Goal: Transaction & Acquisition: Purchase product/service

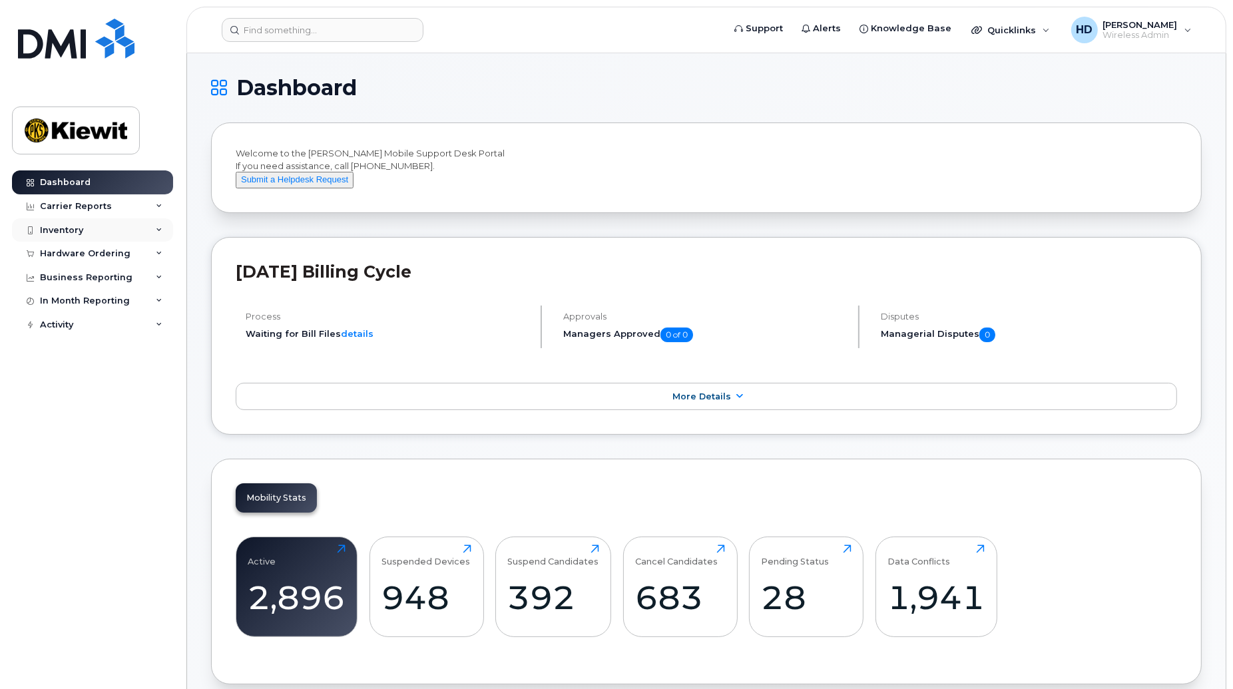
click at [159, 229] on icon at bounding box center [159, 230] width 7 height 7
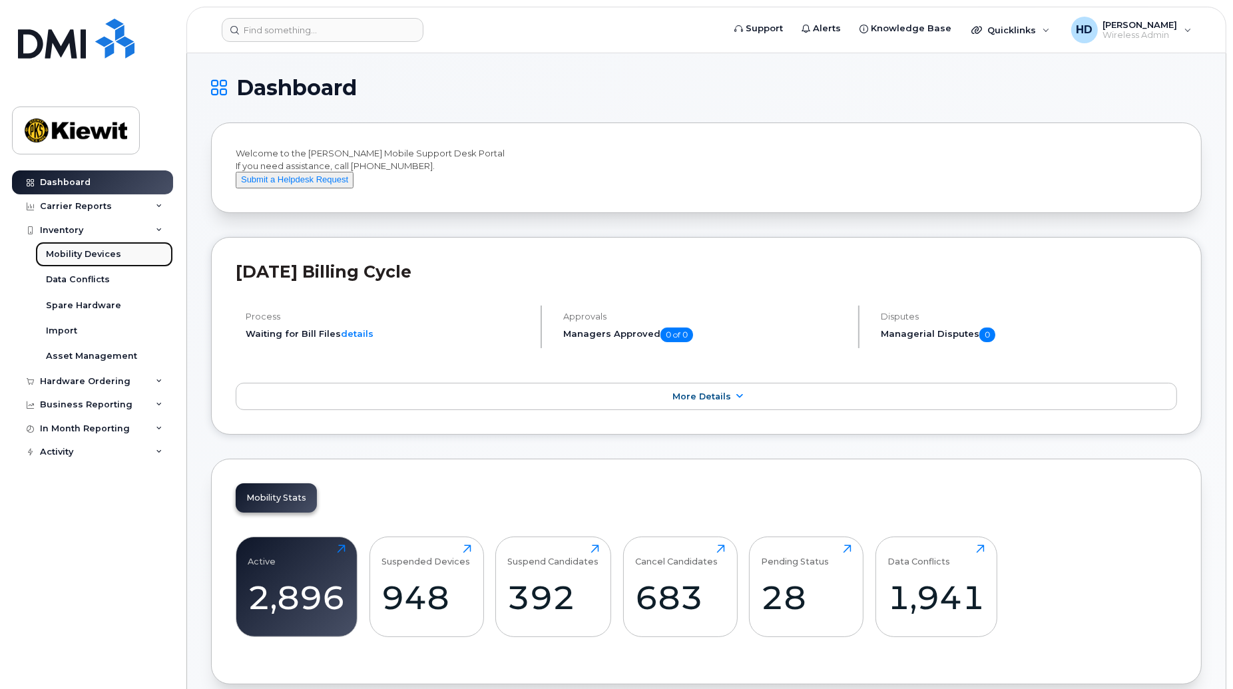
click at [69, 248] on div "Mobility Devices" at bounding box center [83, 254] width 75 height 12
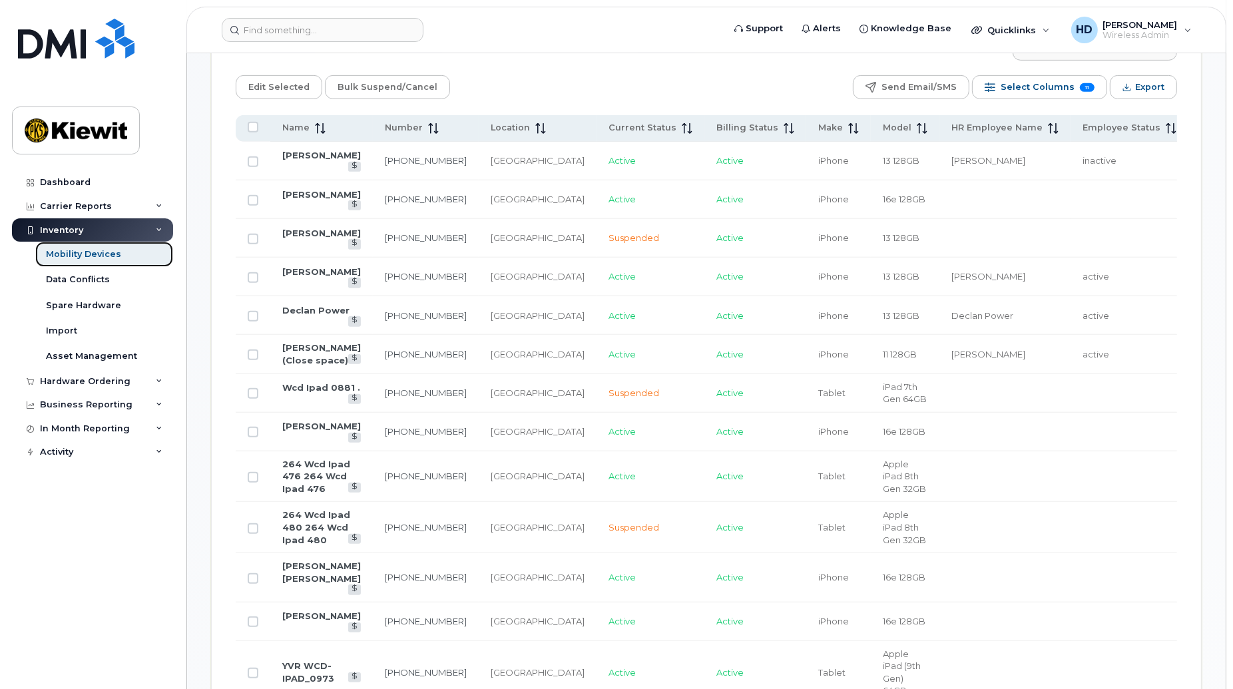
scroll to position [639, 0]
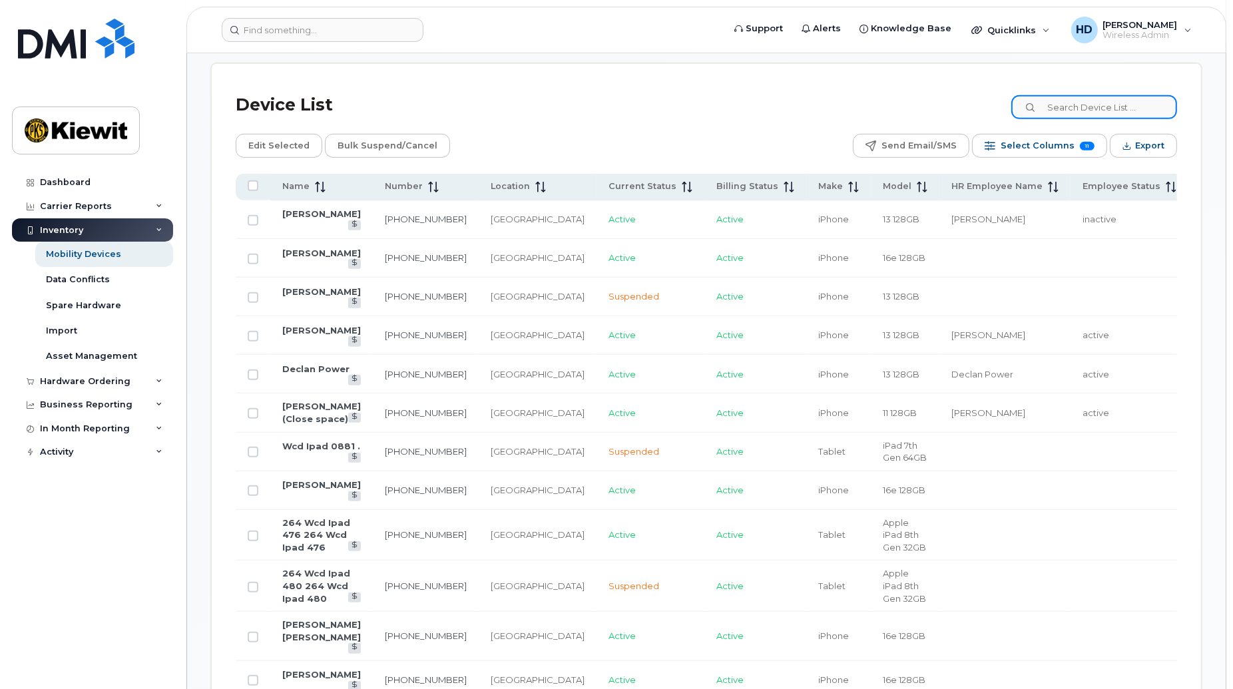
click at [1110, 111] on input at bounding box center [1095, 107] width 166 height 24
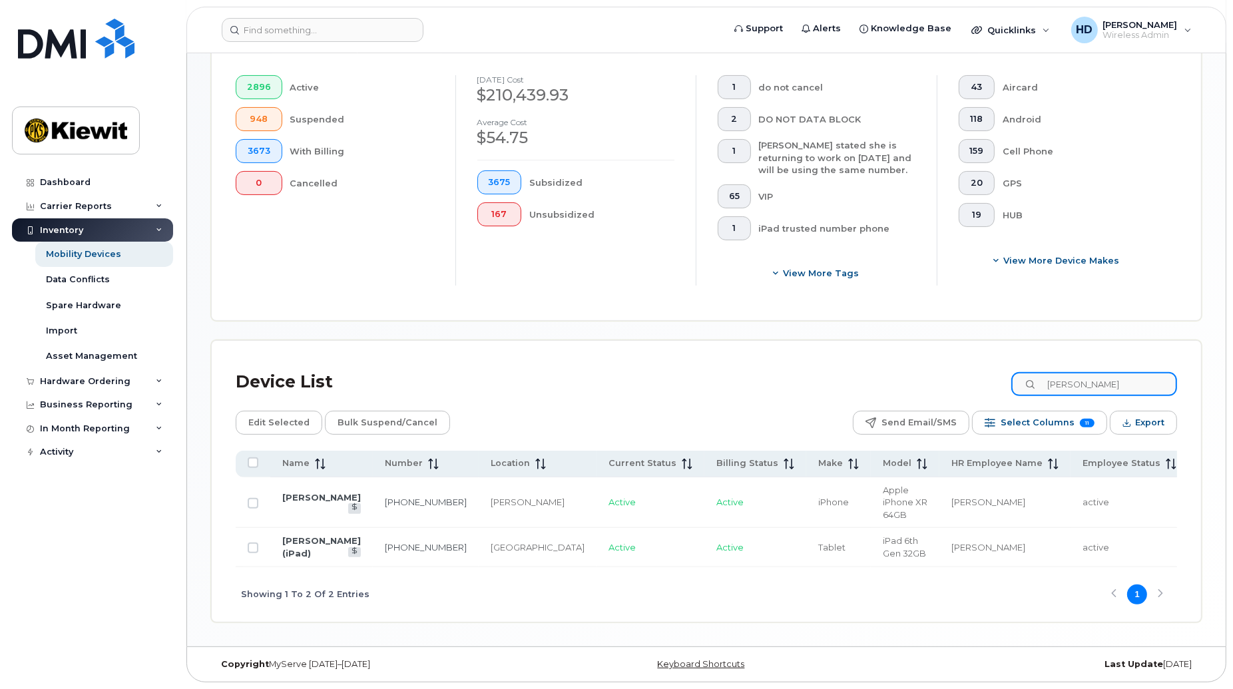
scroll to position [378, 0]
type input "claude ma"
click at [385, 497] on link "581-230-0666" at bounding box center [426, 502] width 82 height 11
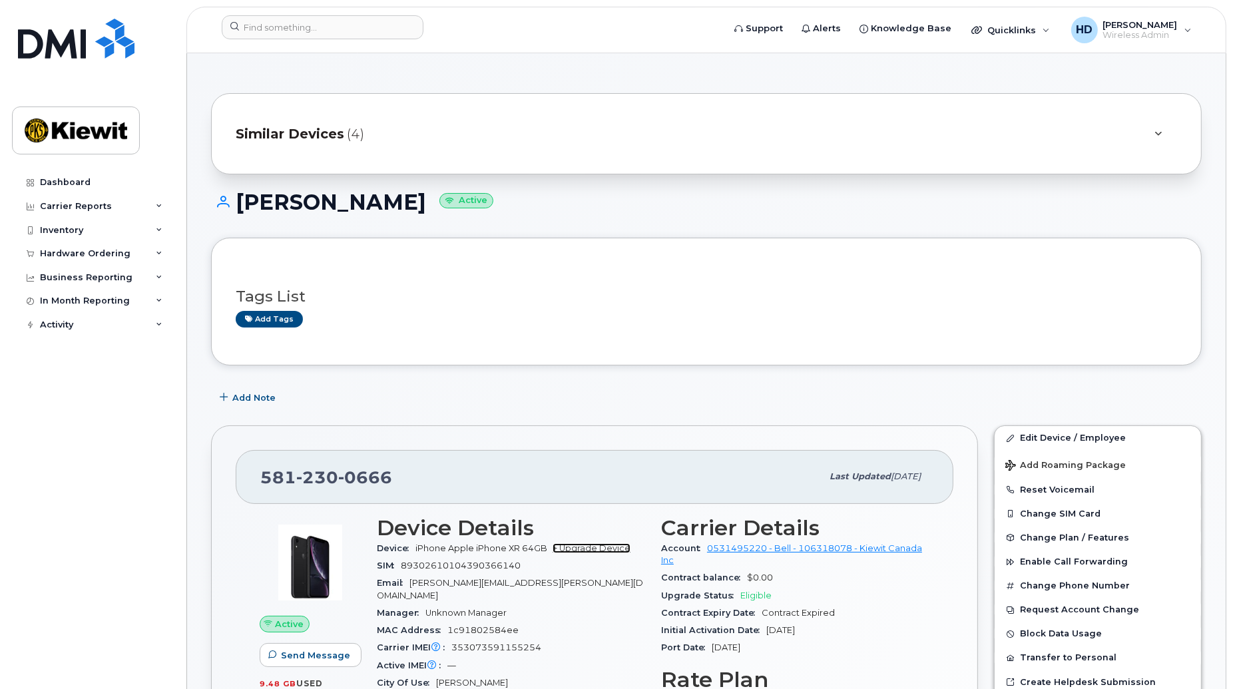
click at [607, 543] on link "+ Upgrade Device" at bounding box center [592, 548] width 78 height 10
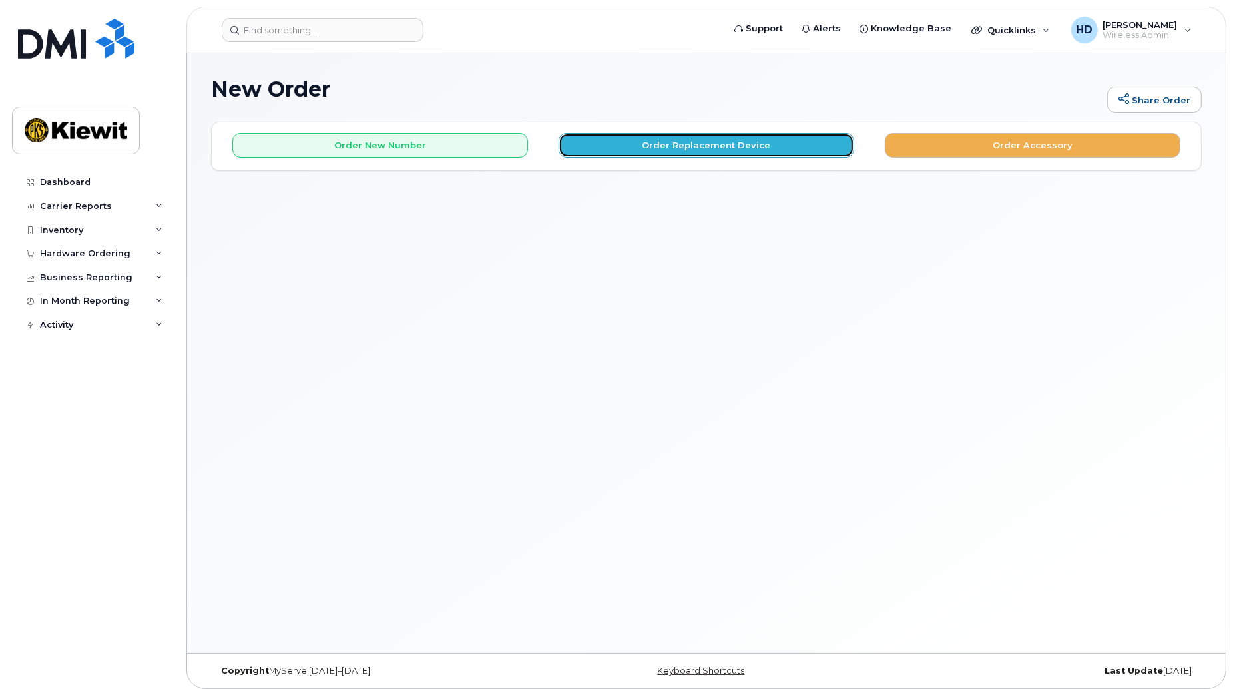
click at [737, 147] on button "Order Replacement Device" at bounding box center [707, 145] width 296 height 25
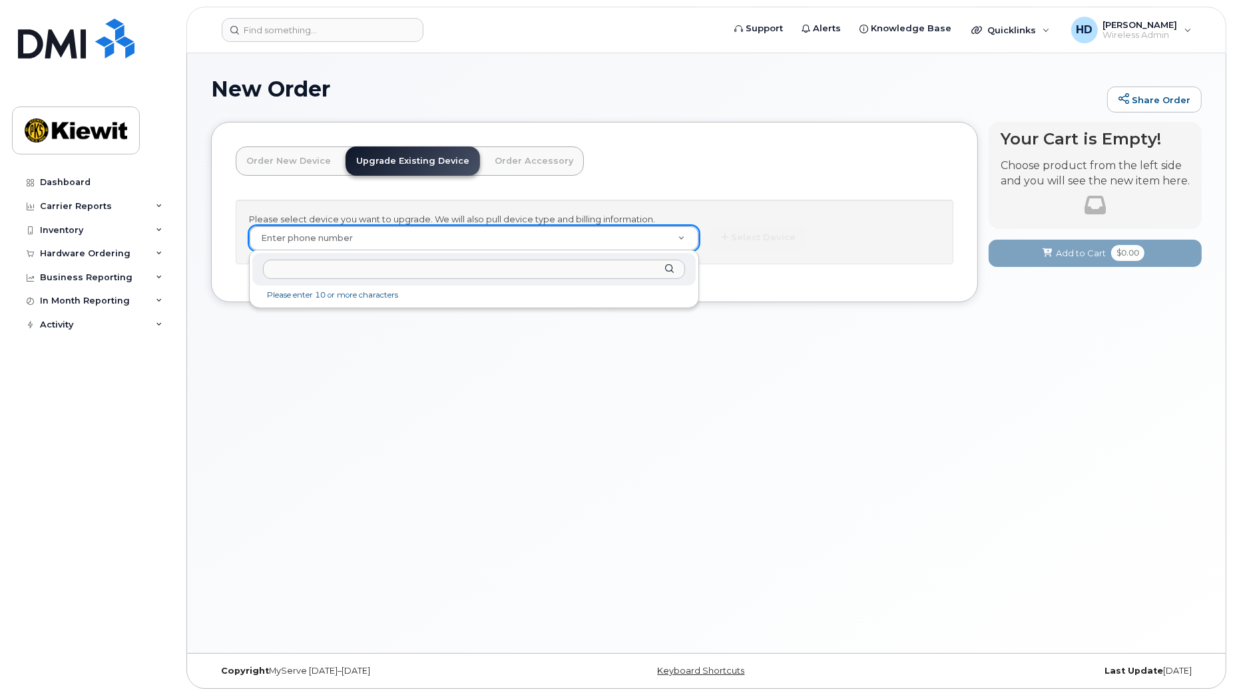
click at [335, 270] on input "text" at bounding box center [474, 269] width 422 height 19
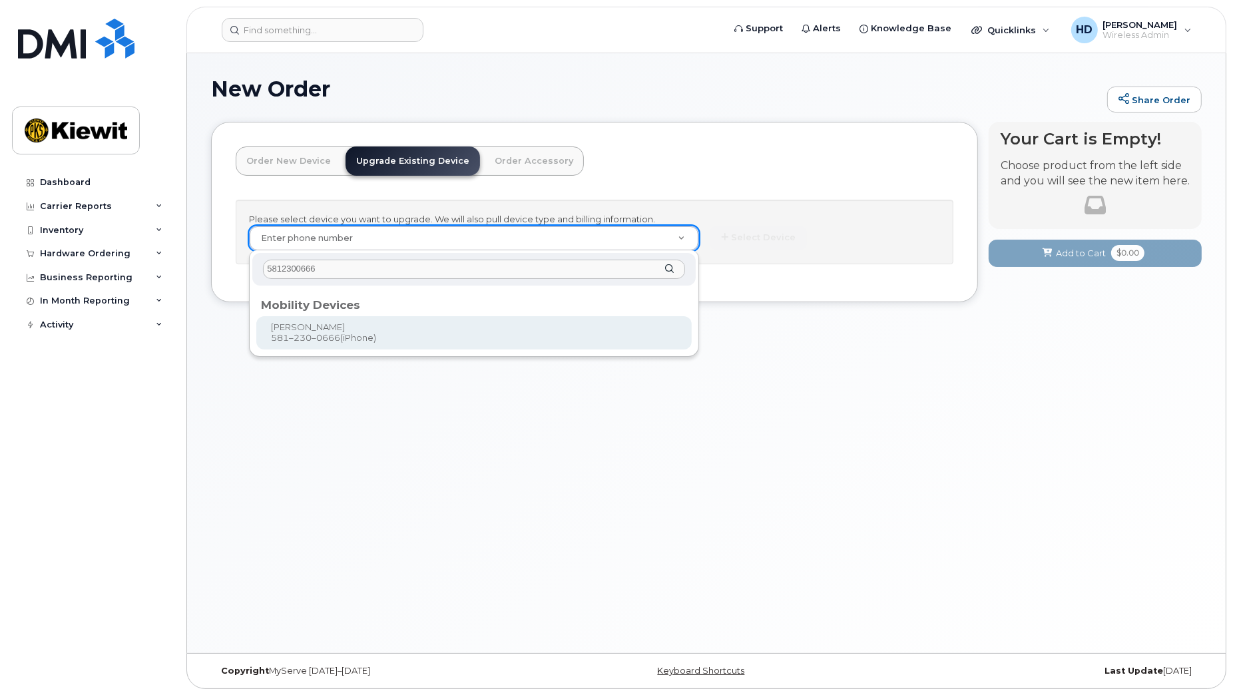
type input "5812300666"
type input "992694"
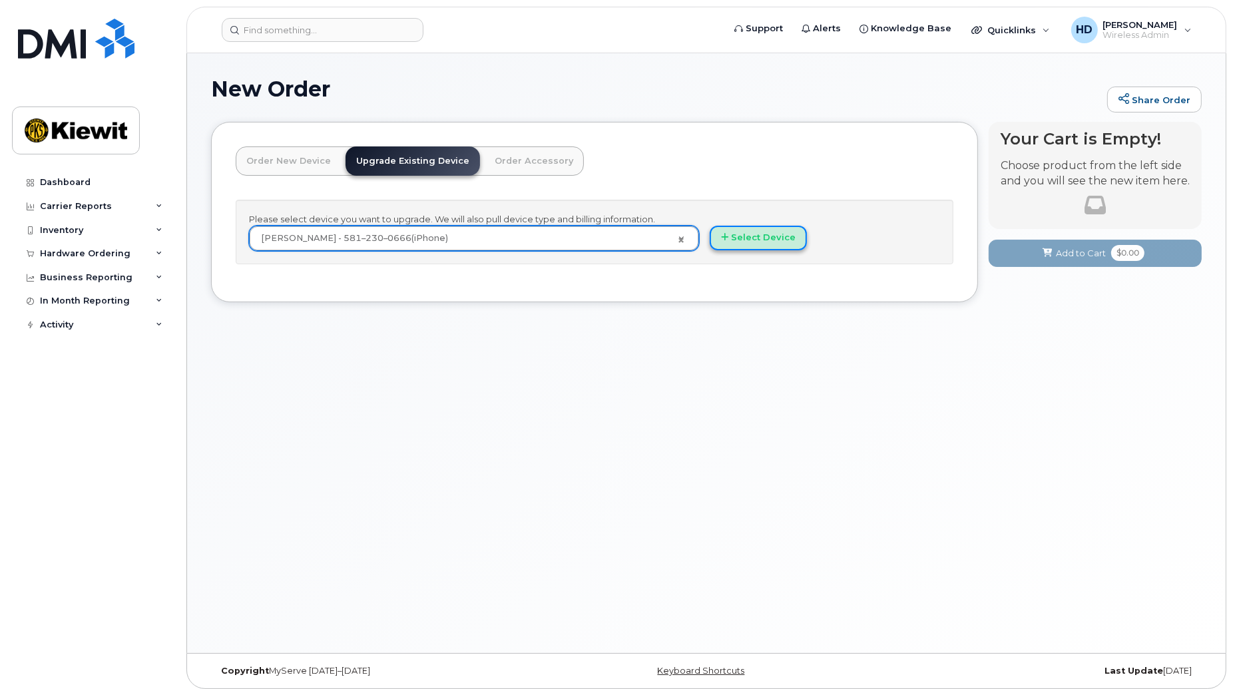
click at [770, 237] on button "Select Device" at bounding box center [758, 238] width 97 height 25
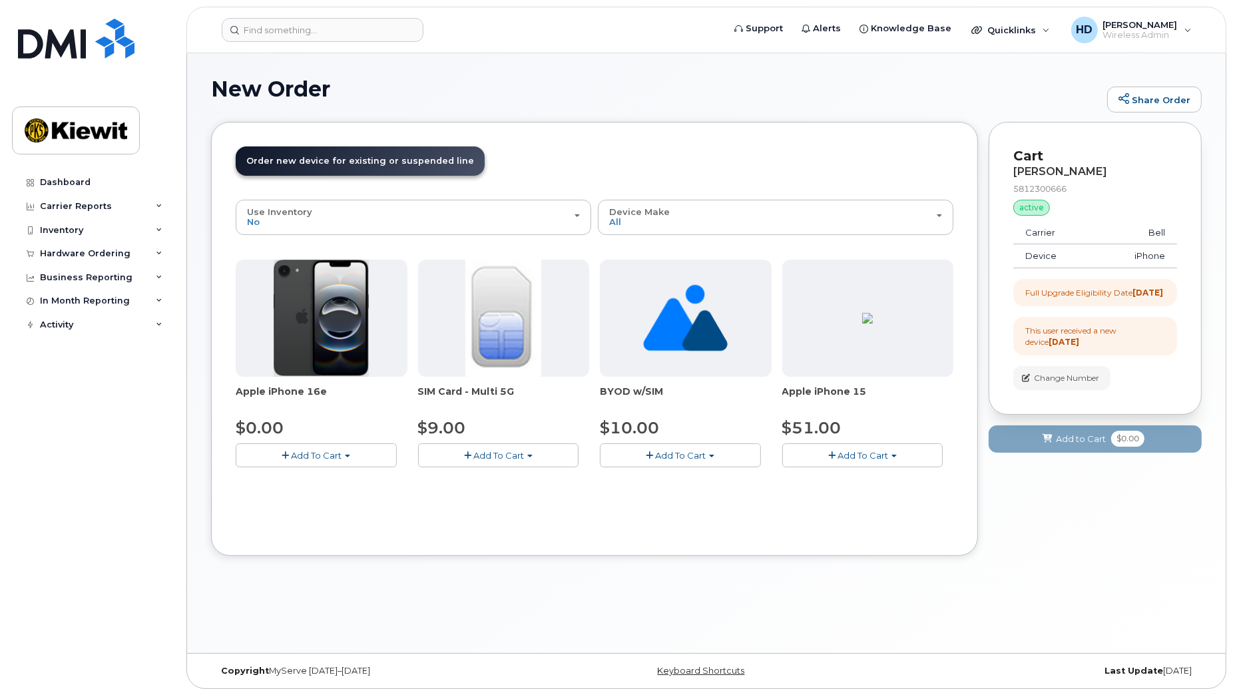
click at [330, 453] on span "Add To Cart" at bounding box center [316, 455] width 51 height 11
click at [342, 480] on link "$0.00 - 3 year upgrade (128GB)" at bounding box center [321, 480] width 165 height 17
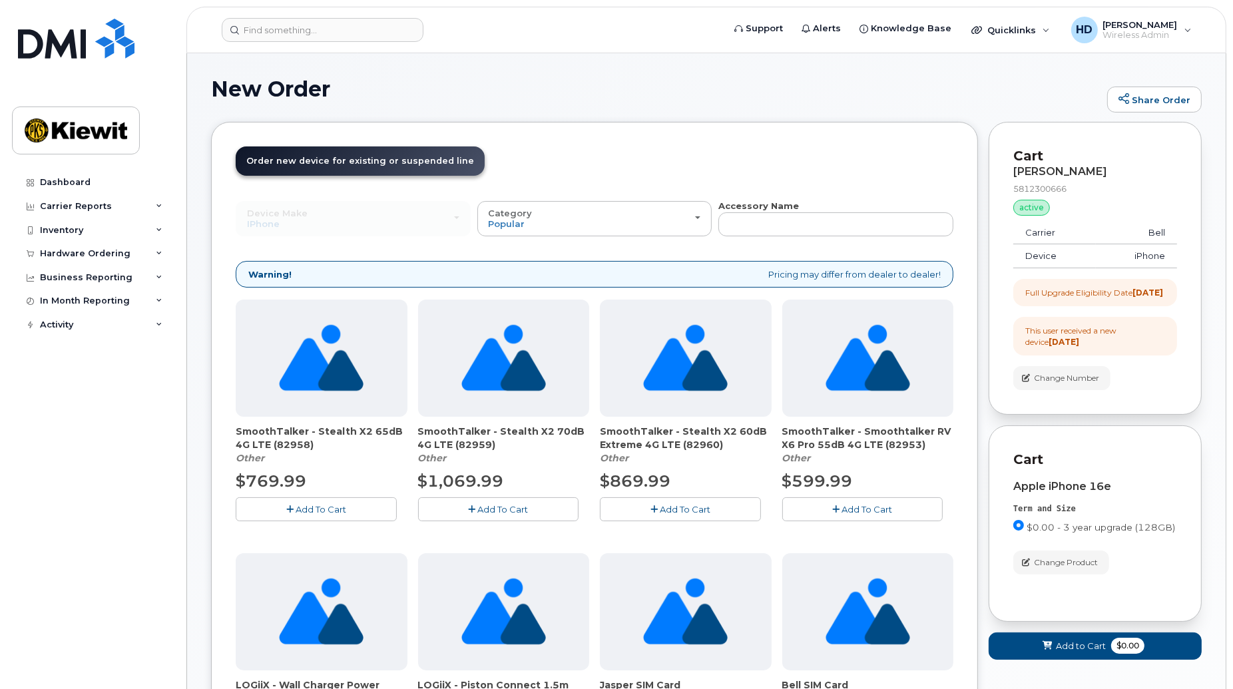
click at [777, 210] on strong "Accessory Name" at bounding box center [759, 205] width 81 height 11
click at [774, 218] on input "text" at bounding box center [836, 224] width 235 height 24
type input "screen"
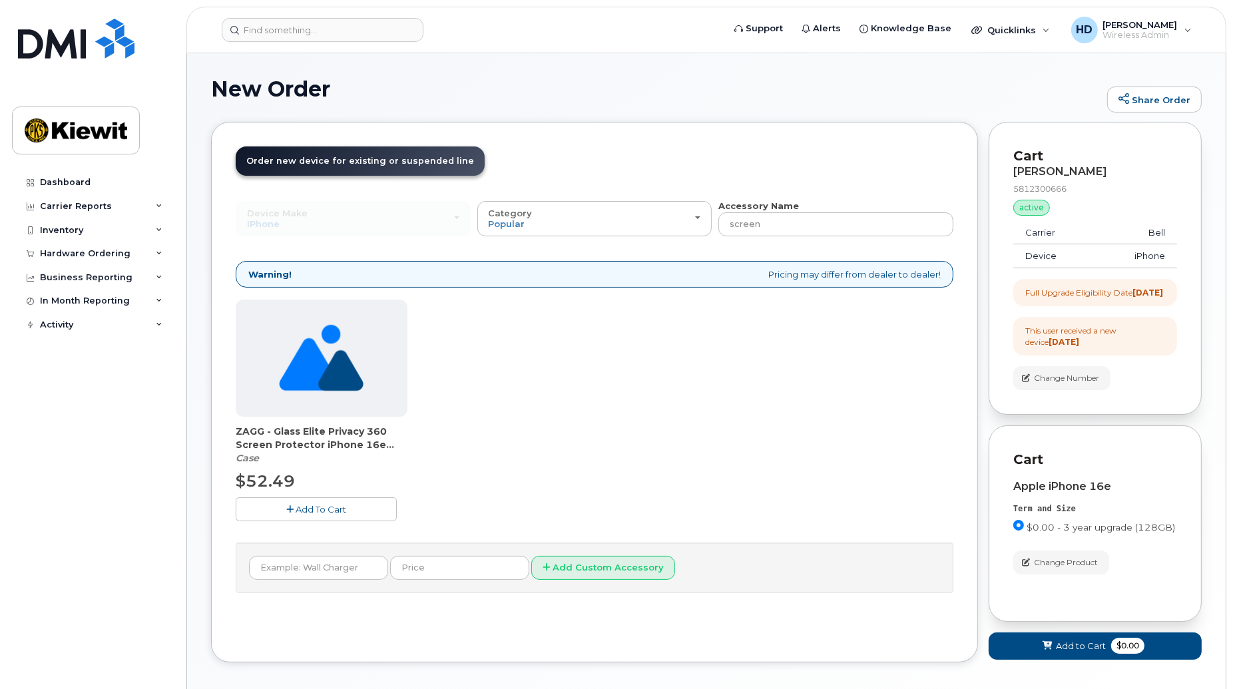
click at [330, 514] on span "Add To Cart" at bounding box center [321, 509] width 51 height 11
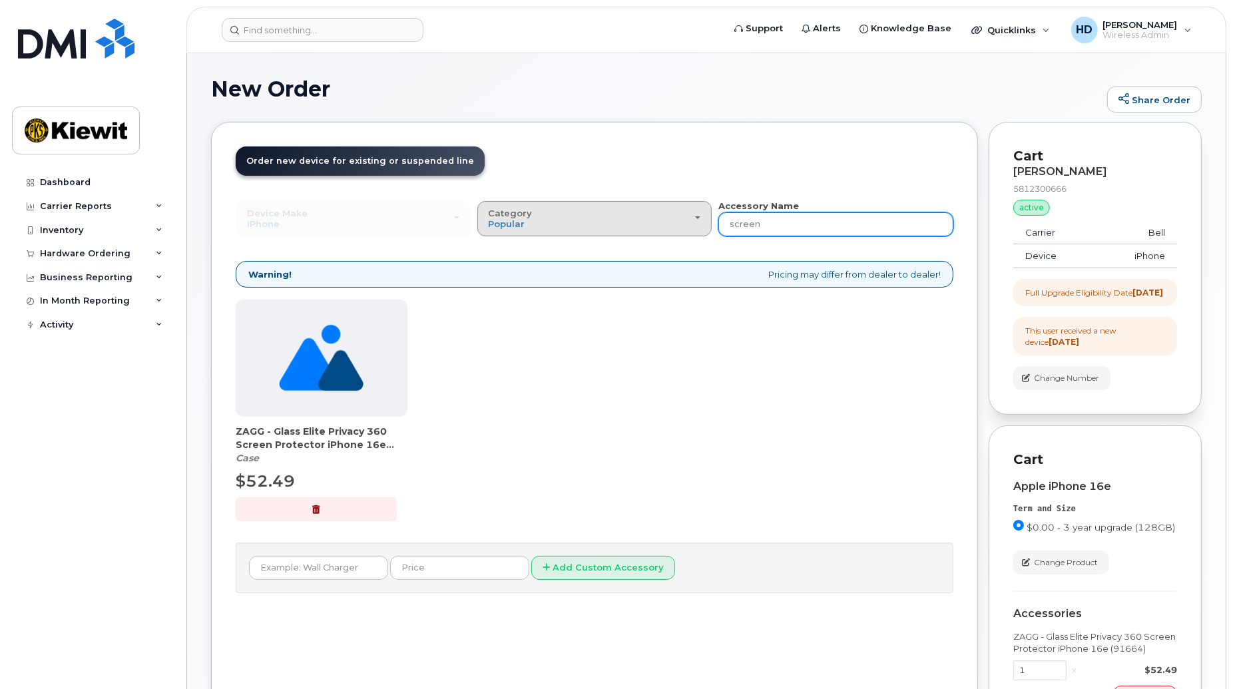
drag, startPoint x: 788, startPoint y: 227, endPoint x: 642, endPoint y: 228, distance: 145.9
click at [642, 228] on div "Device Make All Android Cell Phone HUB iPhone Modem Tablet All Android Cell Pho…" at bounding box center [595, 218] width 718 height 37
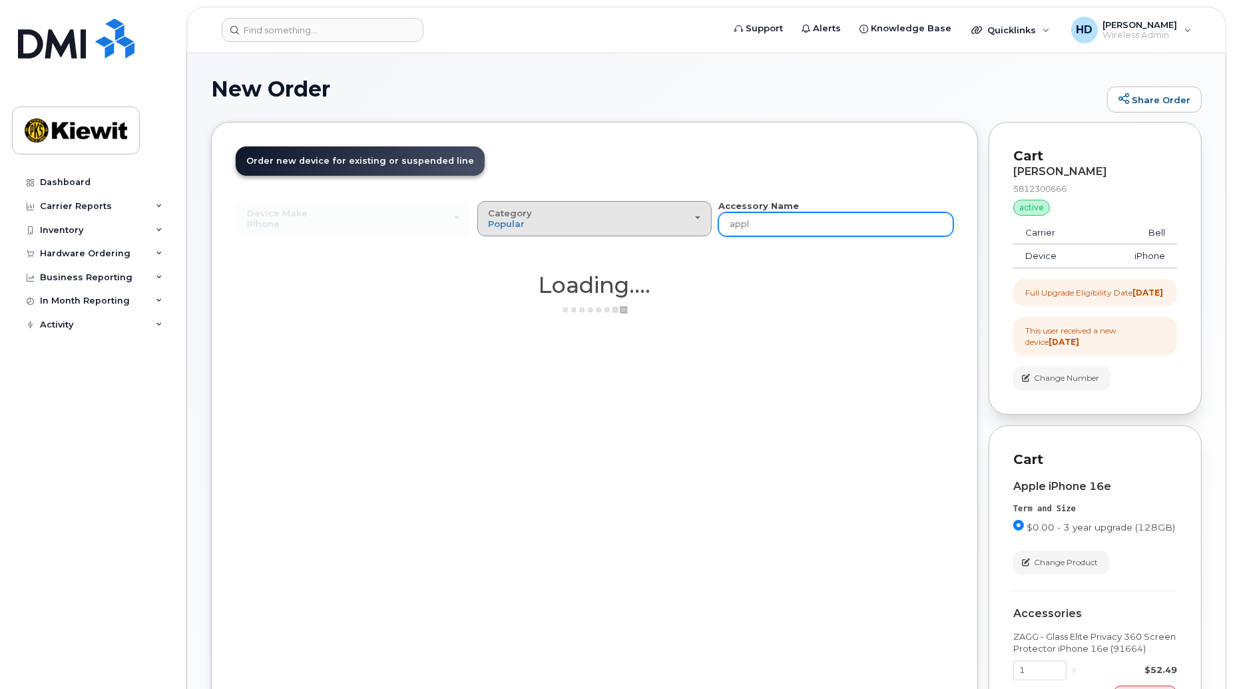
type input "appl"
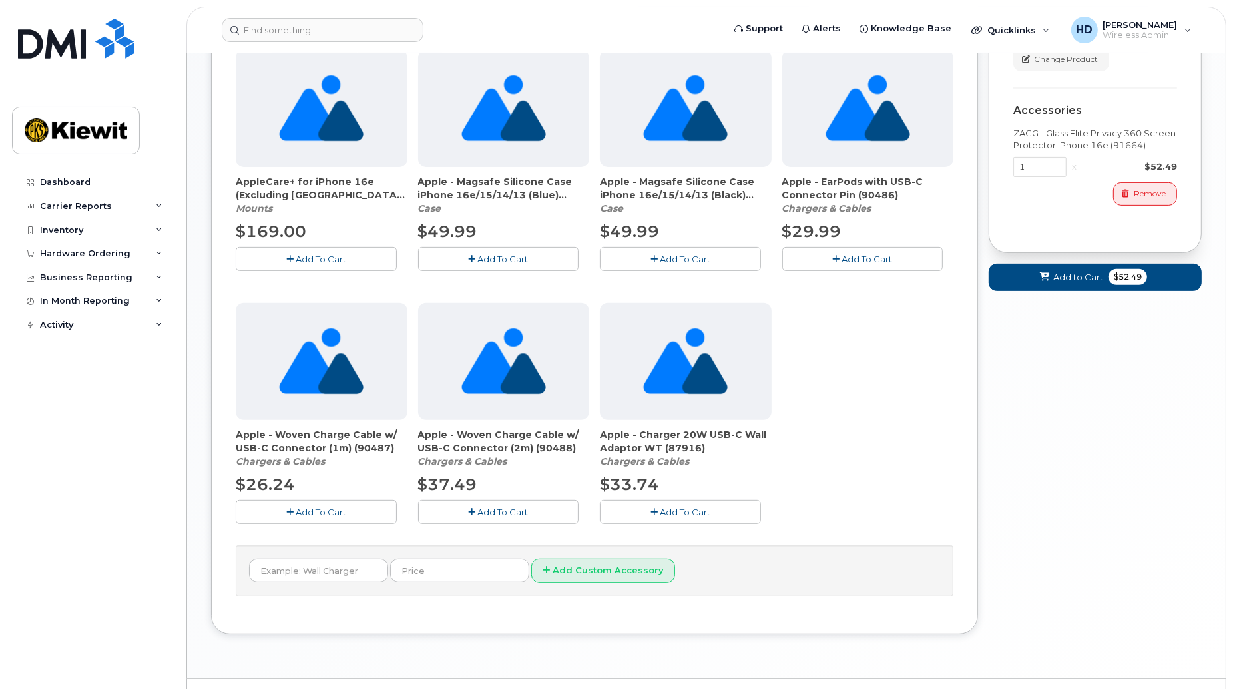
scroll to position [516, 0]
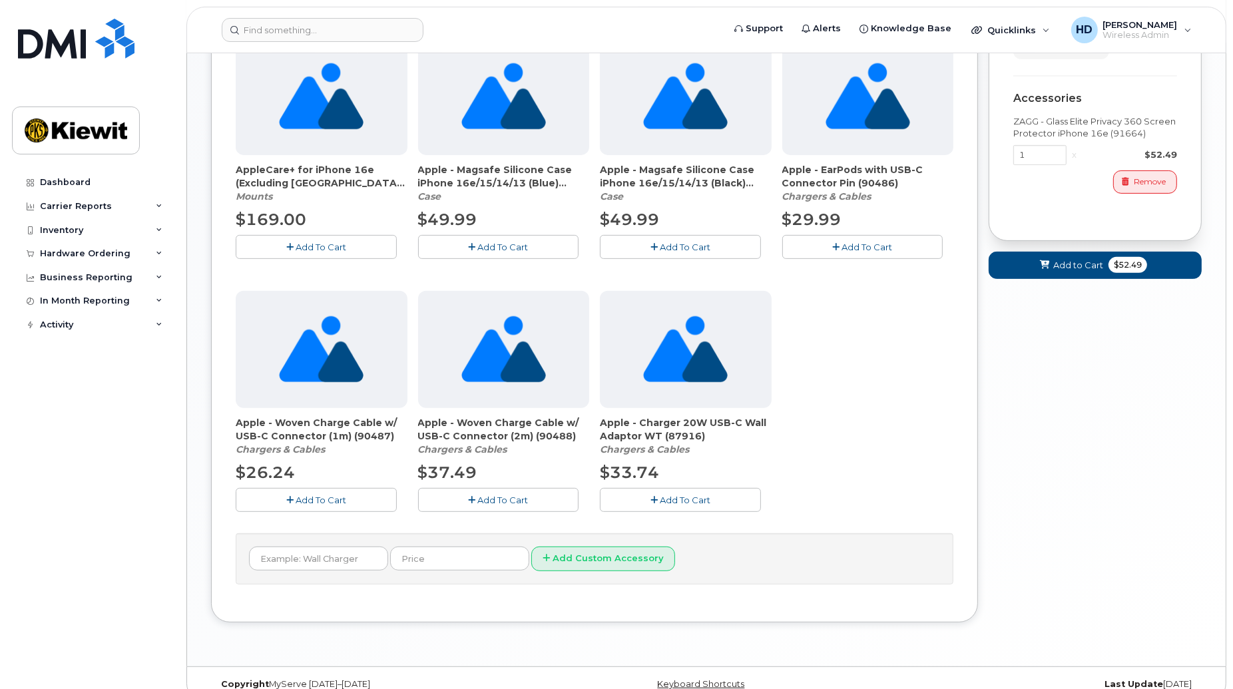
click at [678, 495] on span "Add To Cart" at bounding box center [685, 500] width 51 height 11
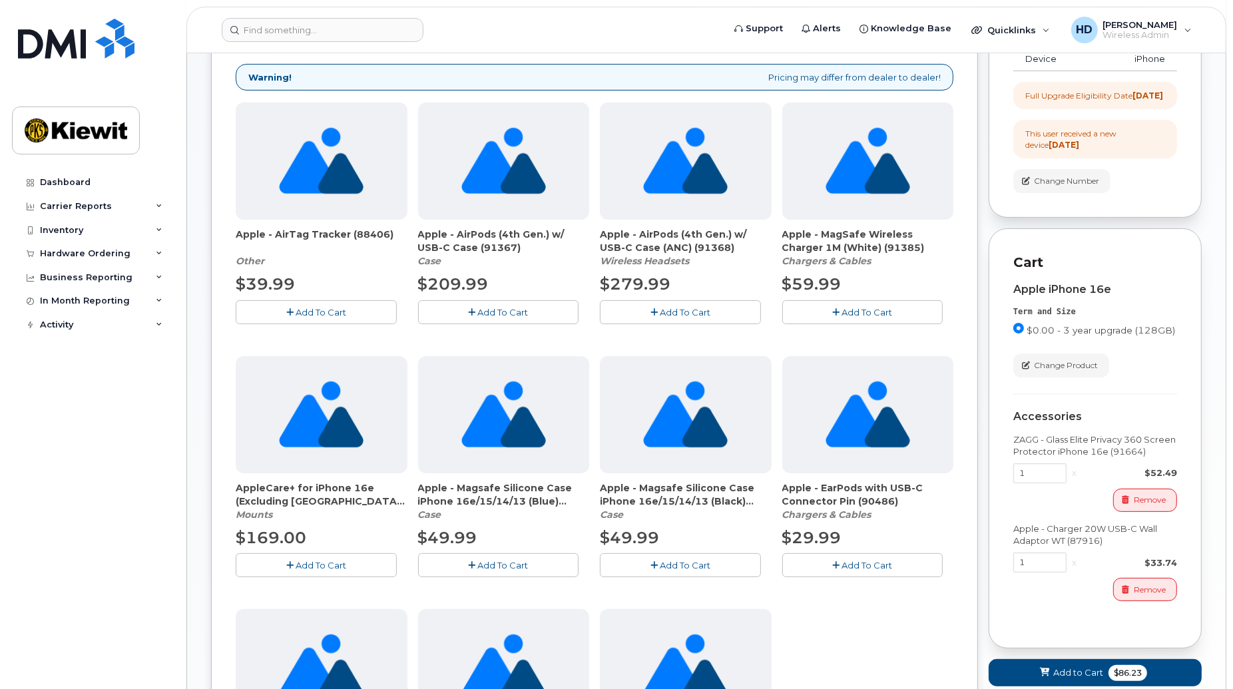
scroll to position [0, 0]
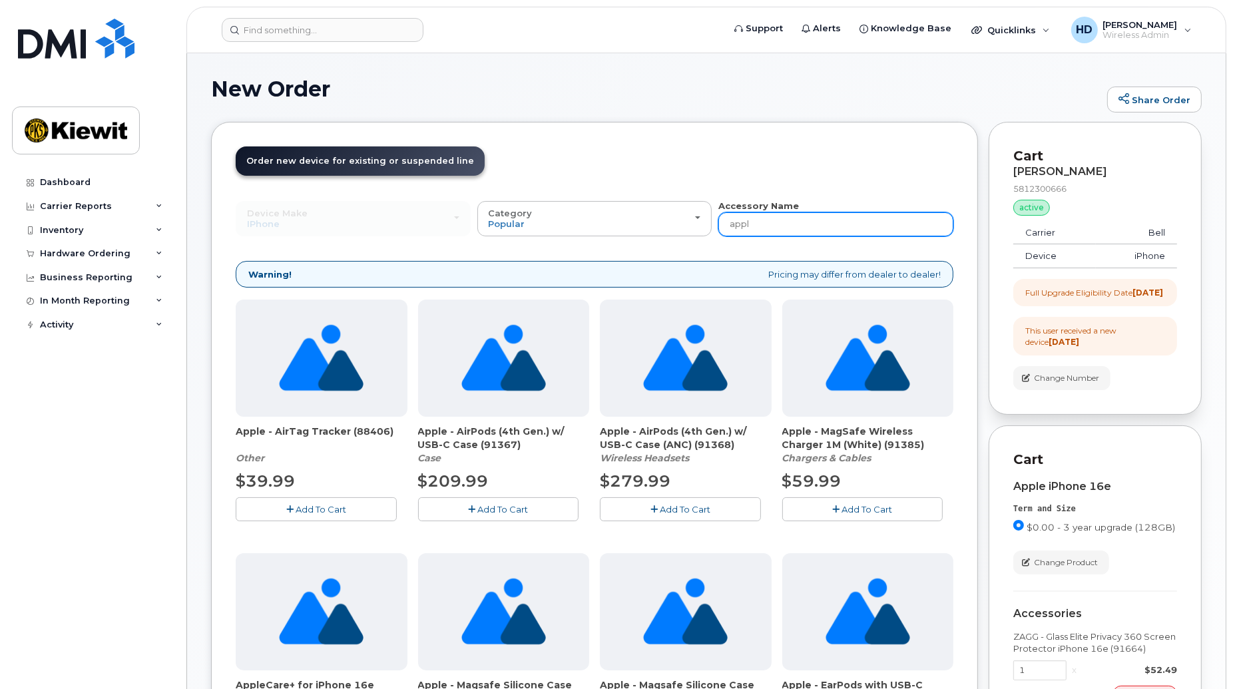
click at [777, 224] on input "appl" at bounding box center [836, 224] width 235 height 24
drag, startPoint x: 777, startPoint y: 224, endPoint x: 721, endPoint y: 224, distance: 56.6
click at [721, 224] on input "appl" at bounding box center [836, 224] width 235 height 24
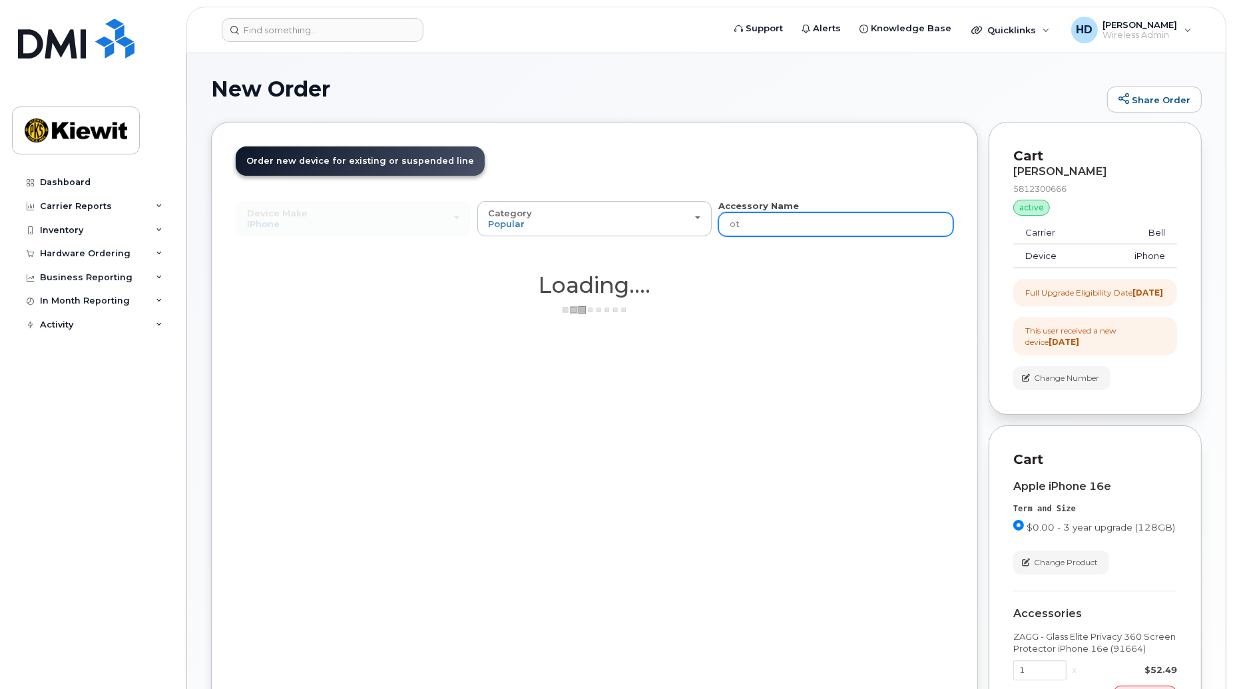
type input "otterbox"
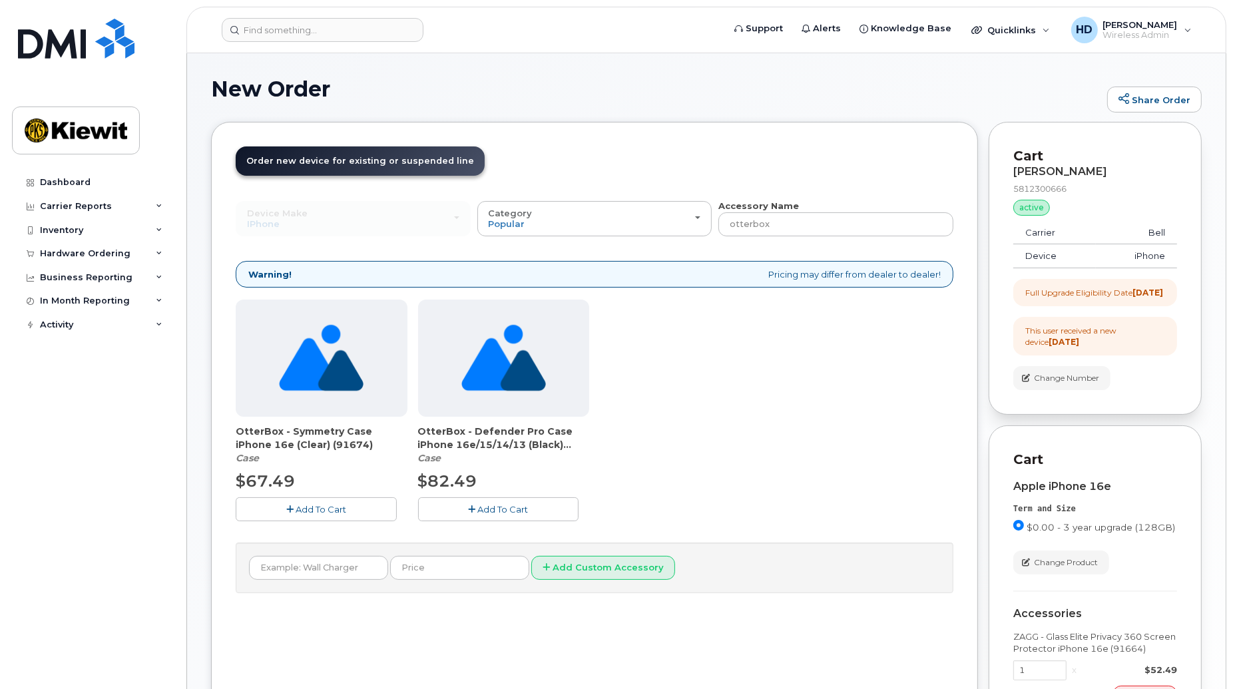
click at [493, 508] on span "Add To Cart" at bounding box center [503, 509] width 51 height 11
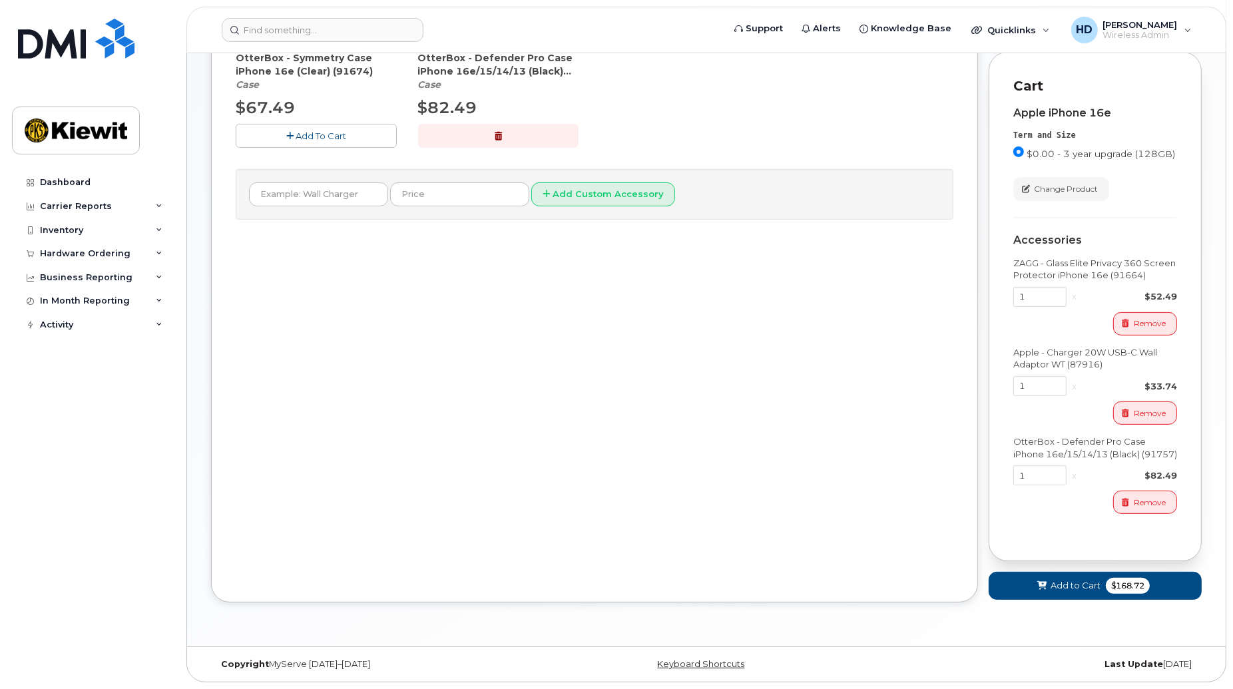
scroll to position [386, 0]
click at [1117, 587] on span "$168.72" at bounding box center [1128, 586] width 44 height 16
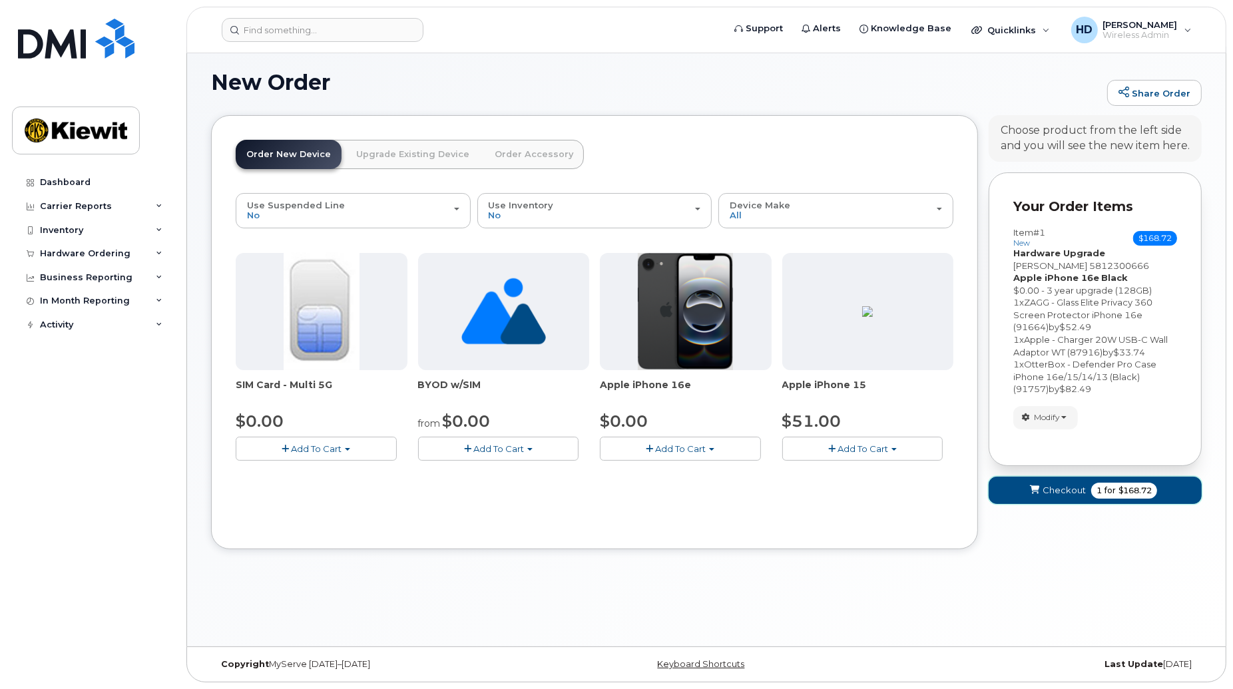
click at [1110, 490] on span "for" at bounding box center [1110, 491] width 17 height 12
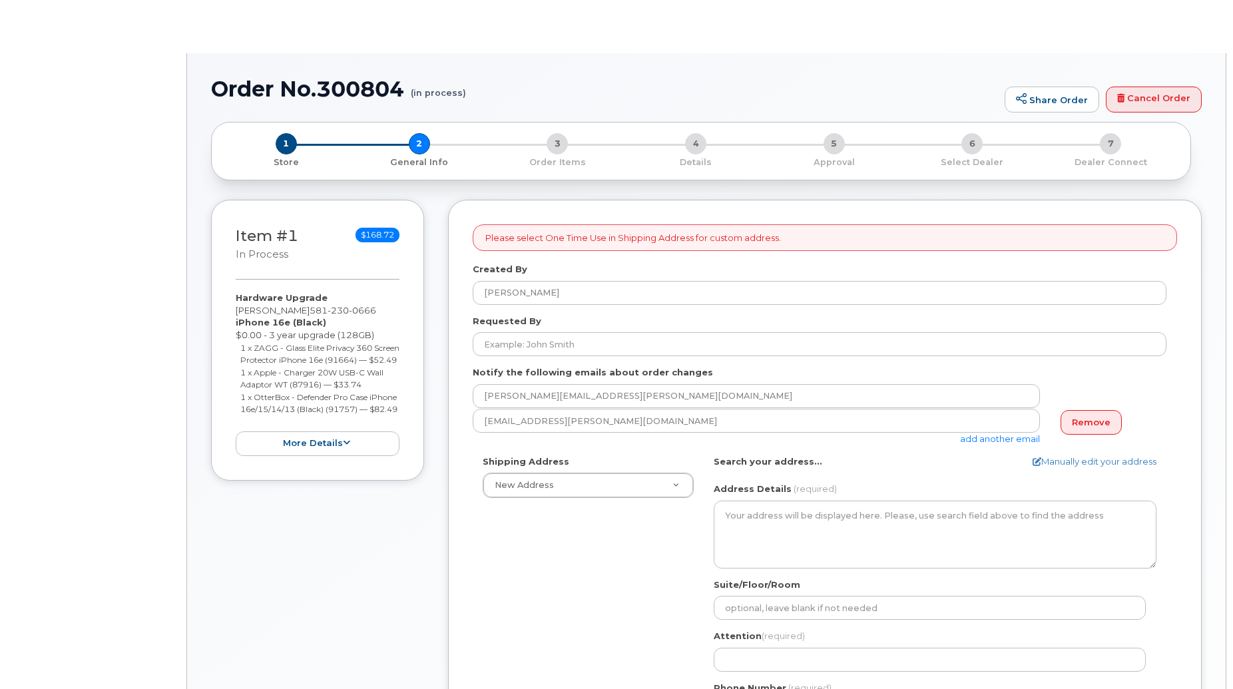
select select
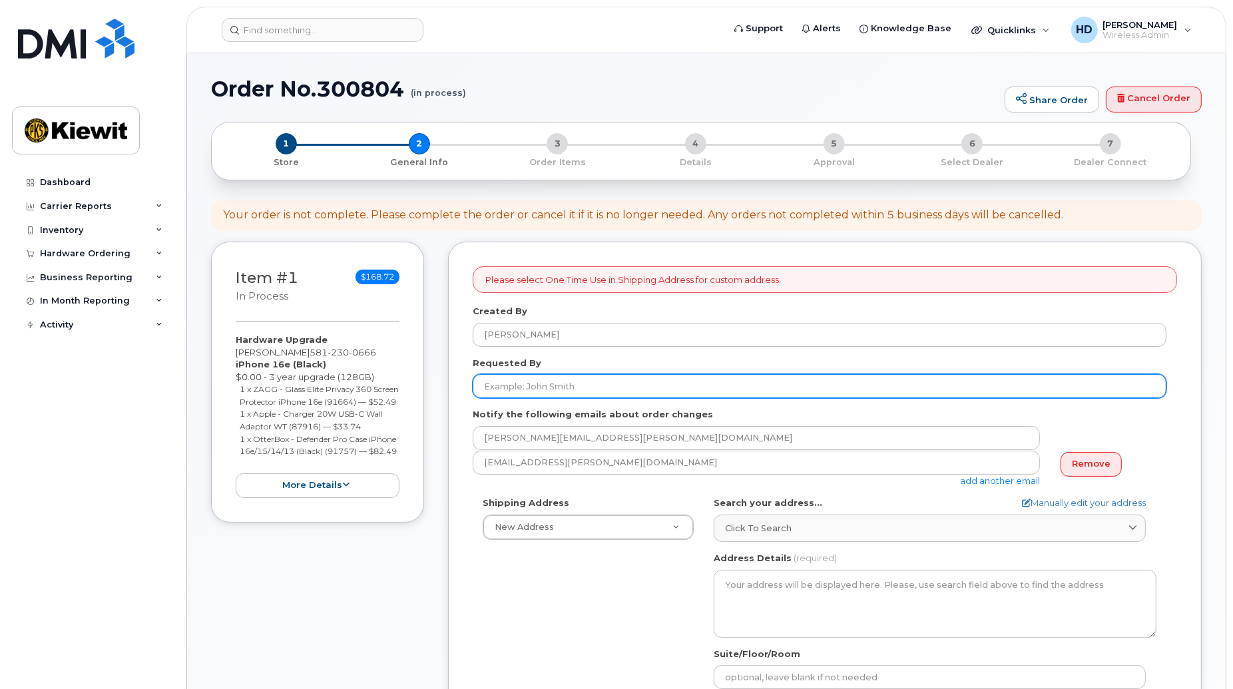
click at [555, 389] on input "Requested By" at bounding box center [820, 386] width 694 height 24
type input "[PERSON_NAME]"
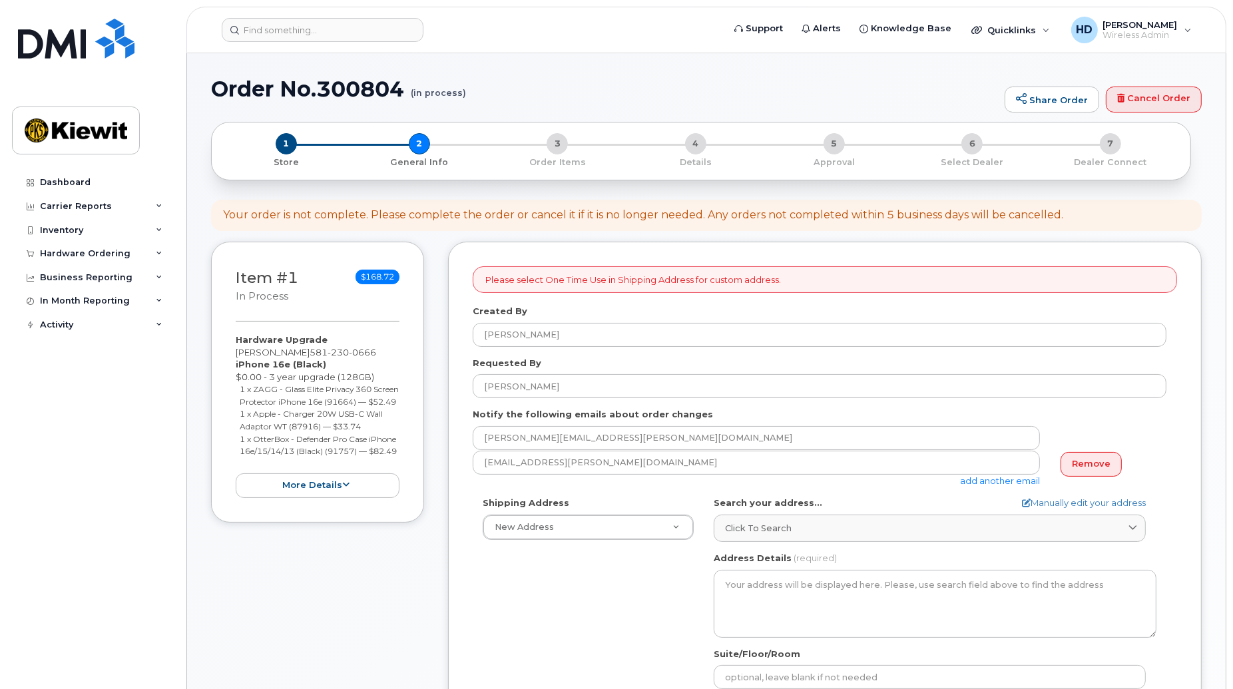
click at [629, 647] on div "Shipping Address New Address New Address 1287 Rue De Jouvence 1946 Boul Mellon …" at bounding box center [820, 650] width 694 height 306
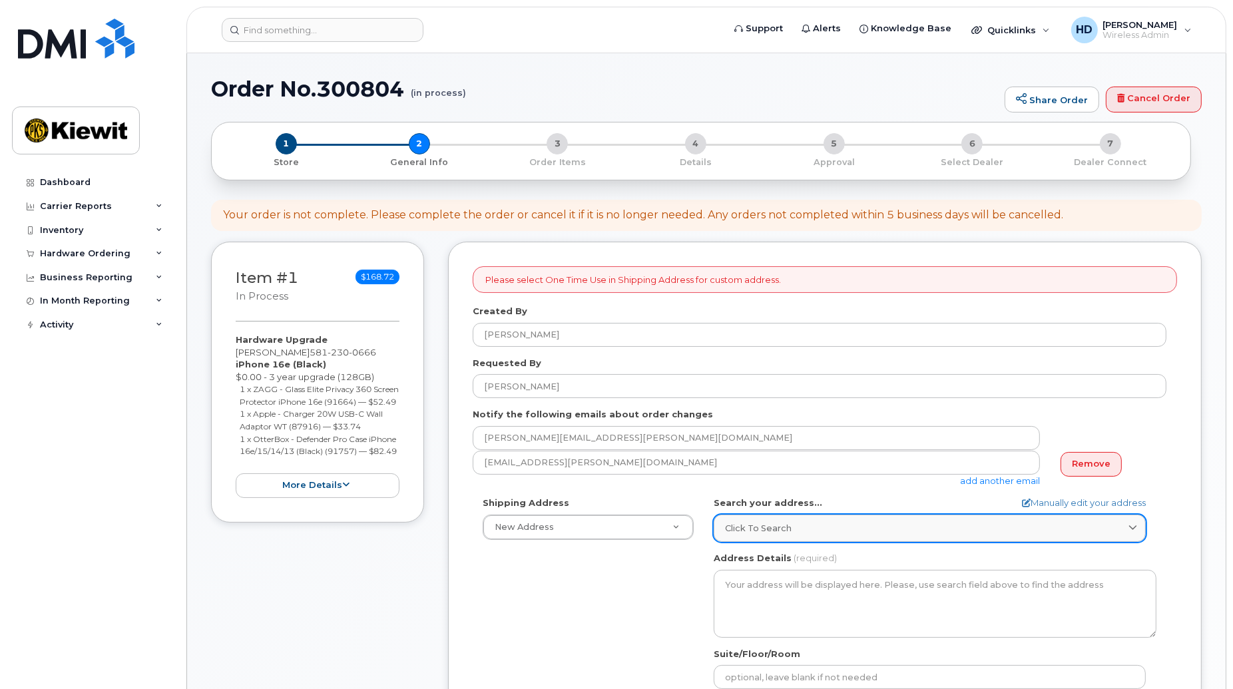
click at [769, 529] on span "Click to search" at bounding box center [758, 528] width 67 height 13
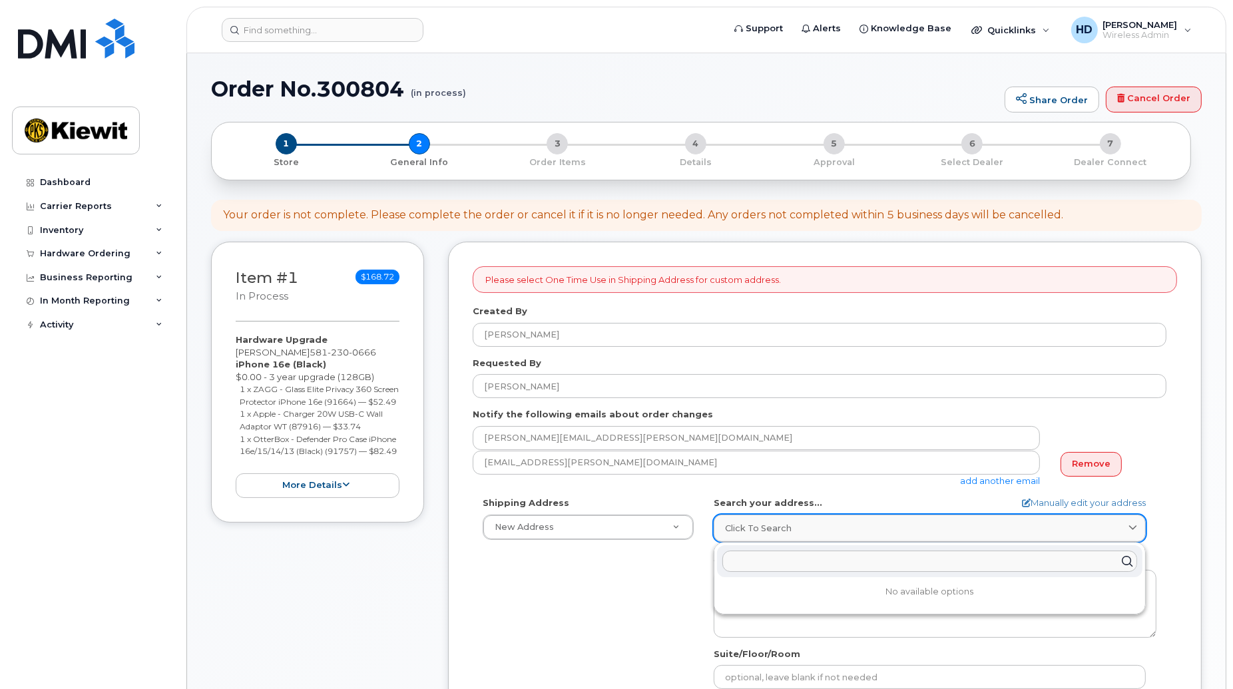
paste input "252 - 6500 boulevard Raoul-Duchesne, Bécancour, QC, G9H 2V2"
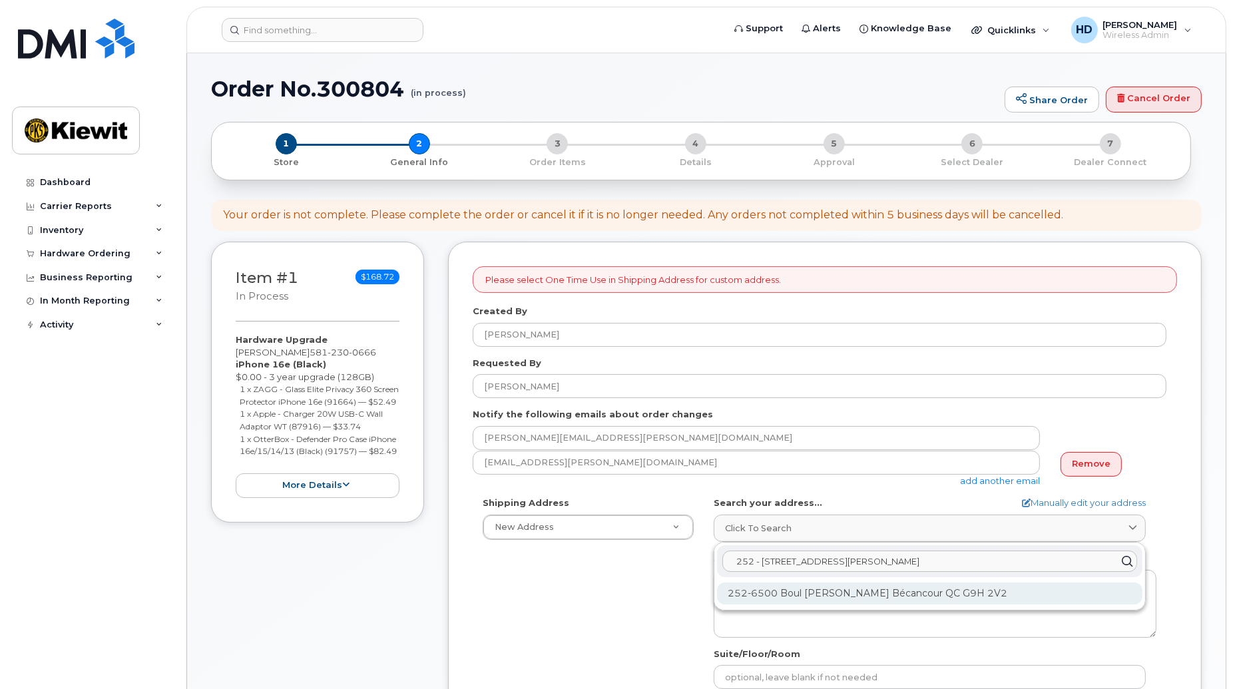
type input "252 - 6500 boulevard Raoul-Duchesne, Bécancour, QC, G9H 2V2"
click at [846, 593] on div "252-6500 Boul Raoul-Duchesne Bécancour QC G9H 2V2" at bounding box center [930, 594] width 426 height 22
select select
type textarea "252-6500 Boul Raoul-Duchesne BÉCANCOUR QC G9H 2V2 CANADA"
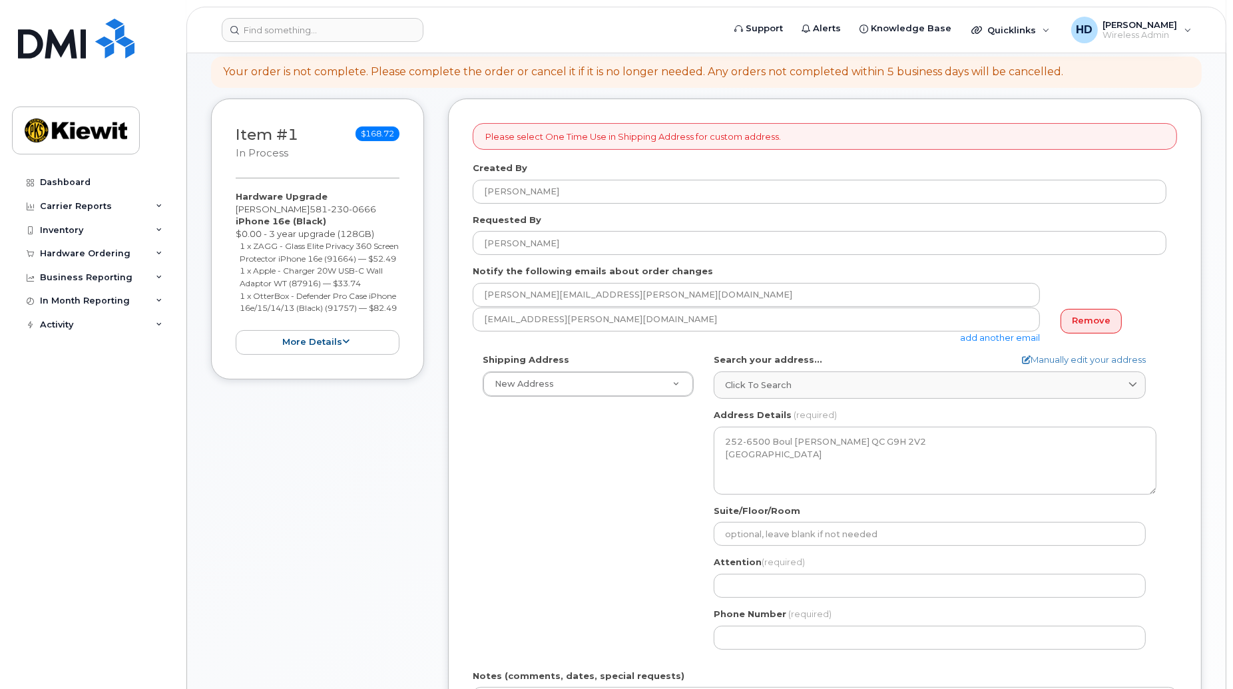
scroll to position [161, 0]
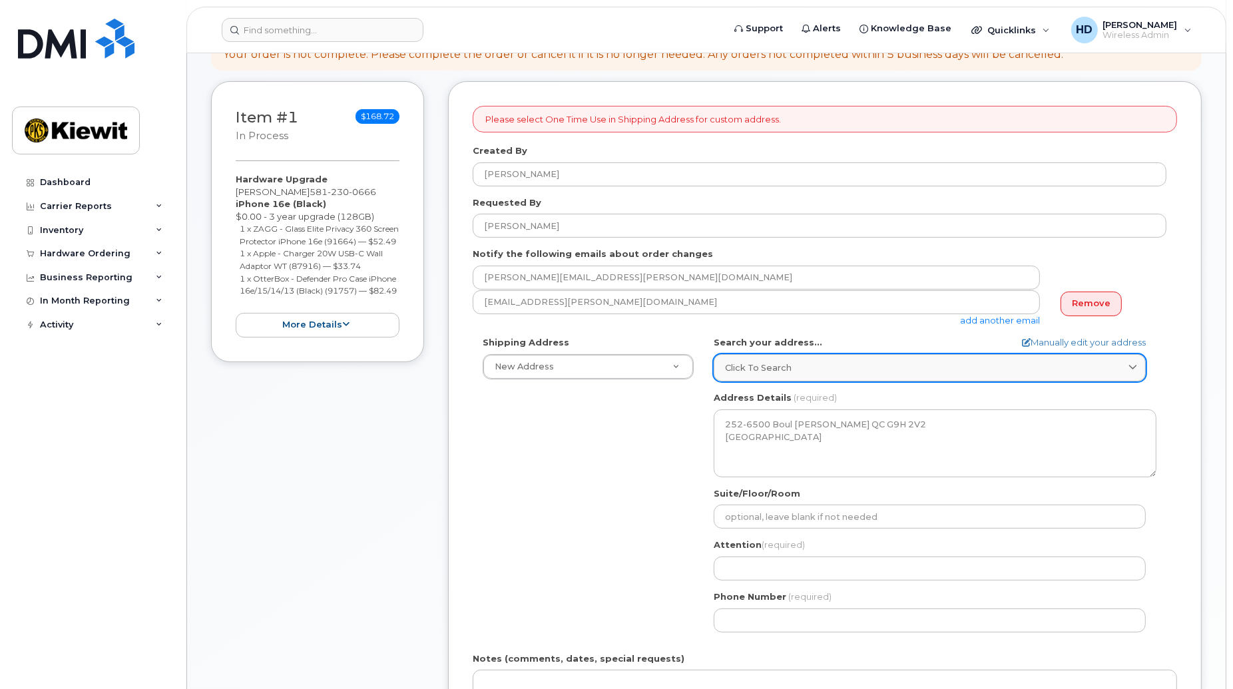
click at [749, 366] on span "Click to search" at bounding box center [758, 368] width 67 height 13
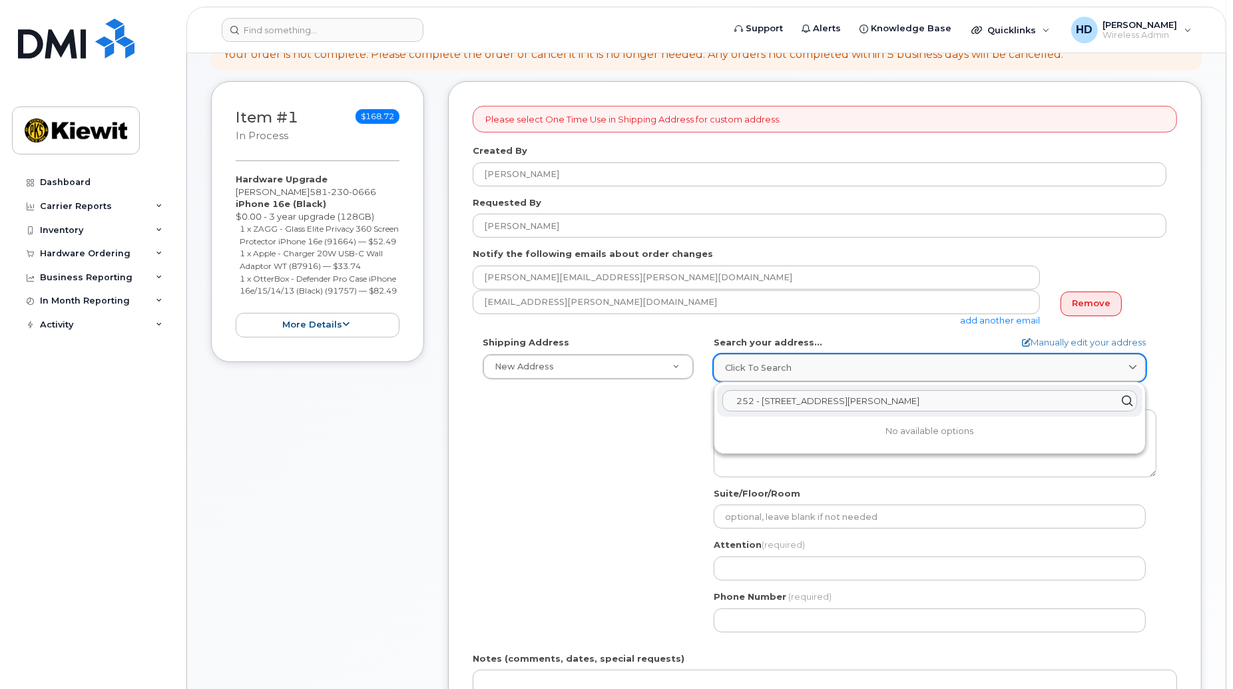
paste input "252 - 6500 boulevard Raoul-Duchesne, Bécancour, QC, G9H 2V2"
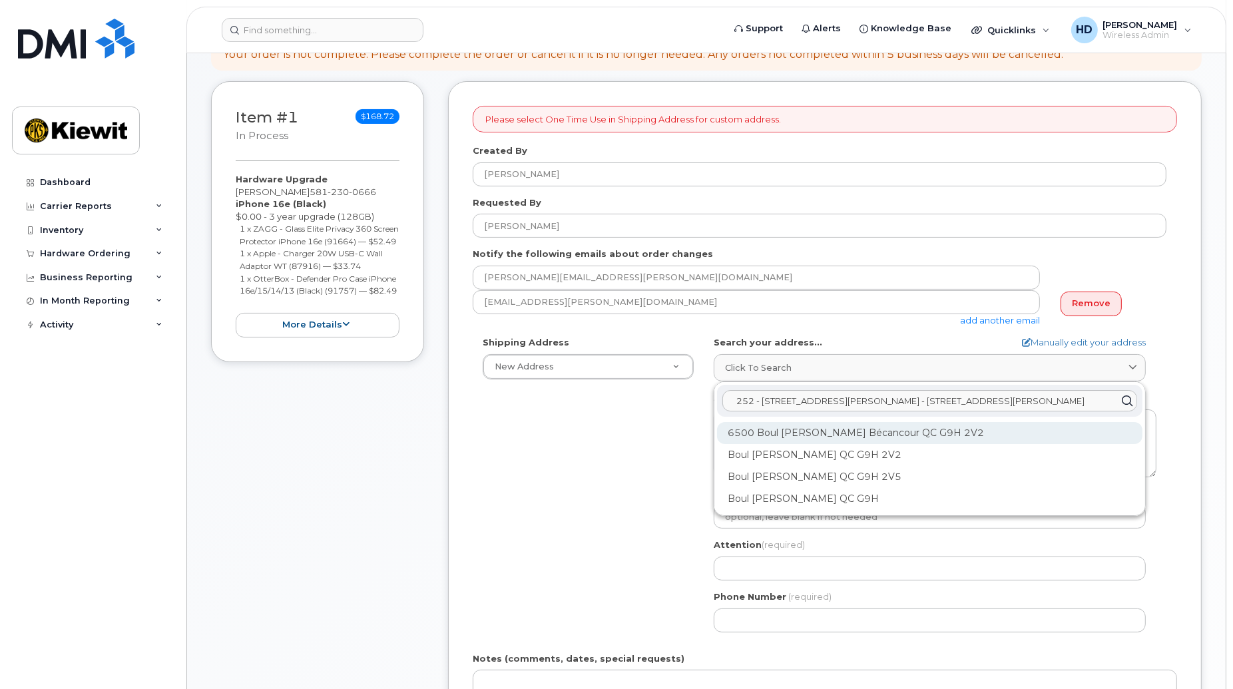
type input "252 - 6500 boulevard Raoul-Duchesne, Bécancour, QC, G9H 2V2252 - 6500 boulevard…"
click at [909, 429] on div "6500 Boul Raoul-Duchesne Bécancour QC G9H 2V2" at bounding box center [930, 433] width 426 height 22
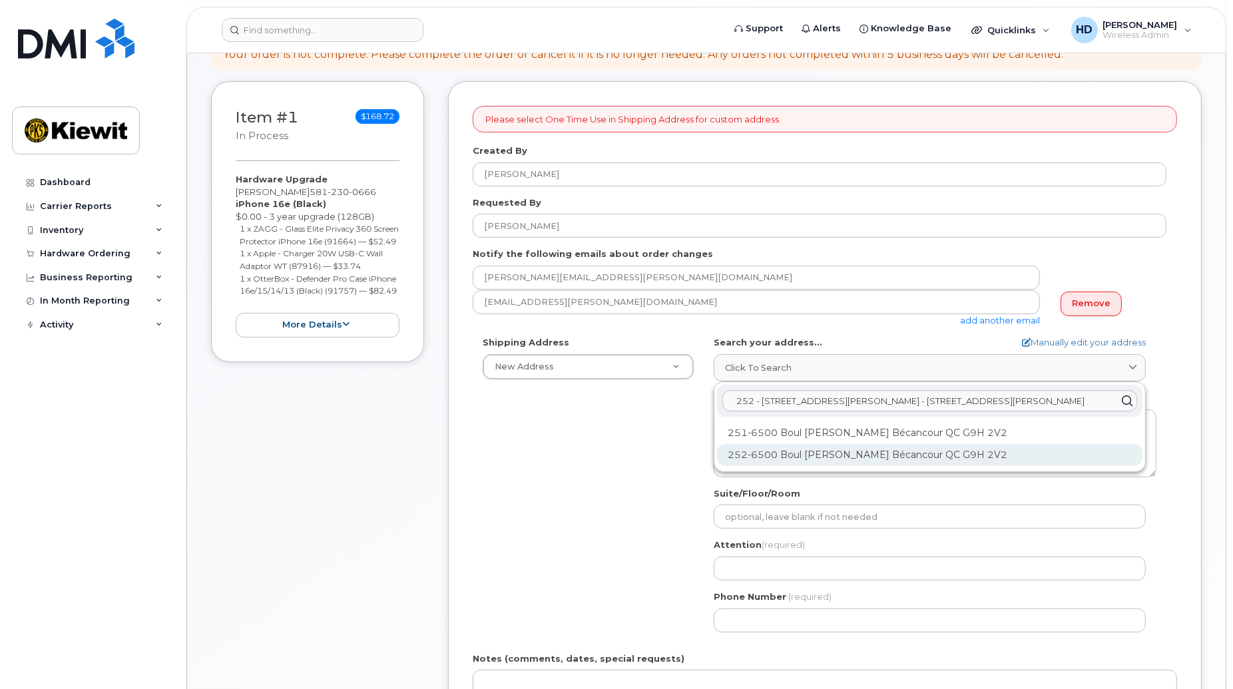
click at [906, 456] on div "252-6500 Boul Raoul-Duchesne Bécancour QC G9H 2V2" at bounding box center [930, 455] width 426 height 22
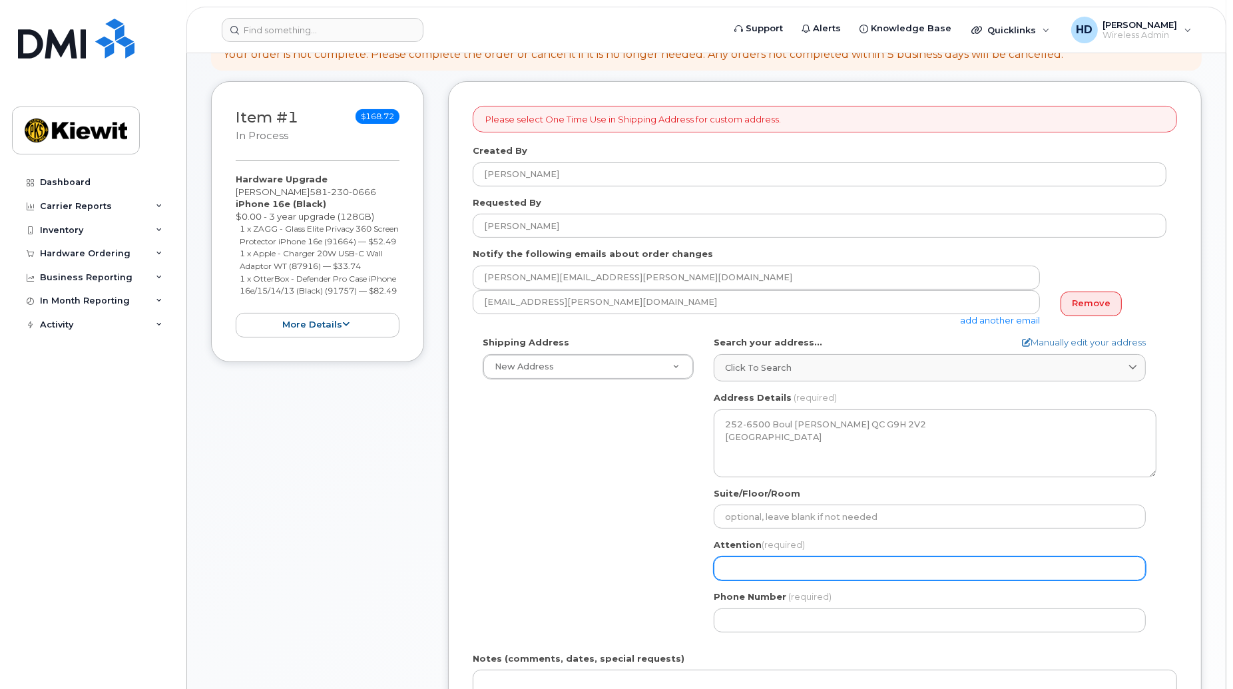
click at [779, 573] on input "Attention (required)" at bounding box center [930, 569] width 432 height 24
select select
type input "C"
select select
type input "Cl"
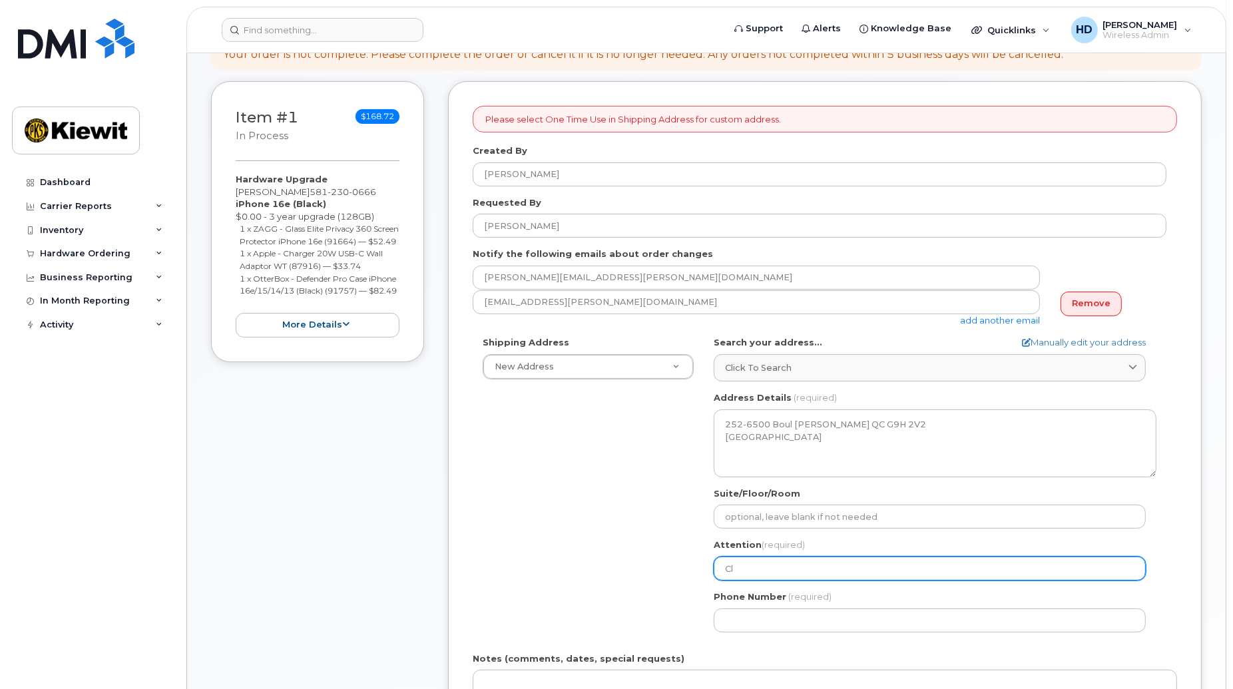
select select
type input "Cla"
select select
type input "Clau"
select select
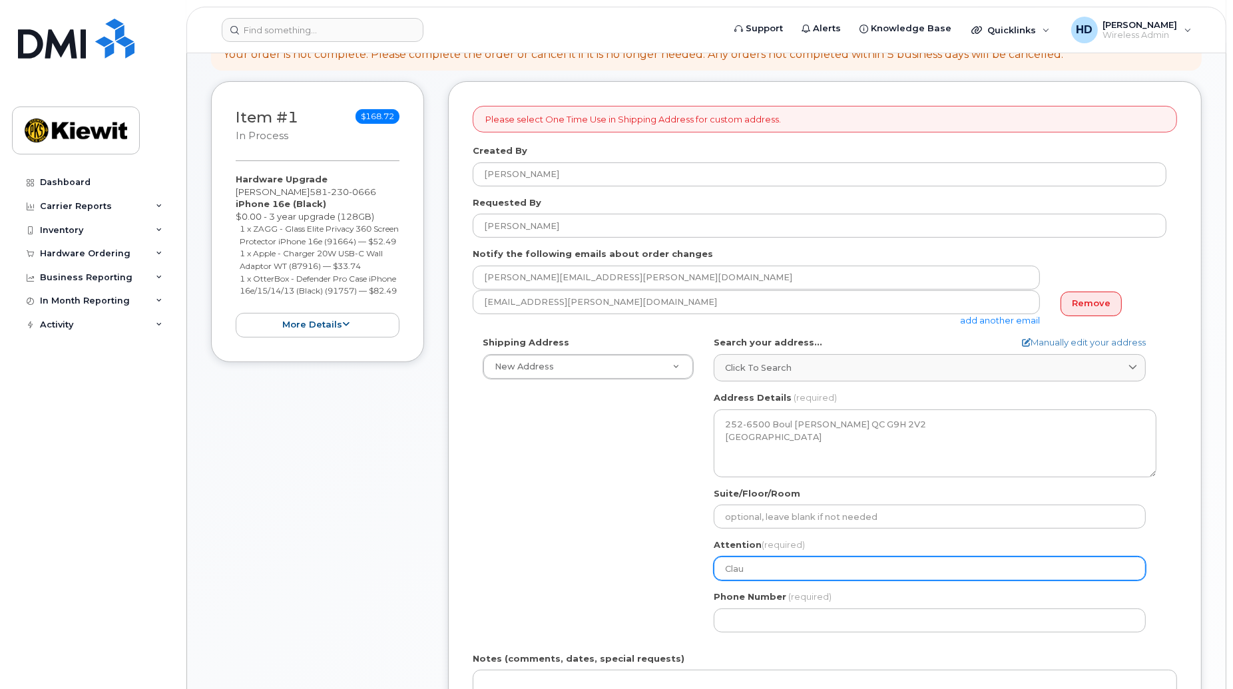
type input "Claud"
select select
type input "Claude"
select select
type input "Claude M"
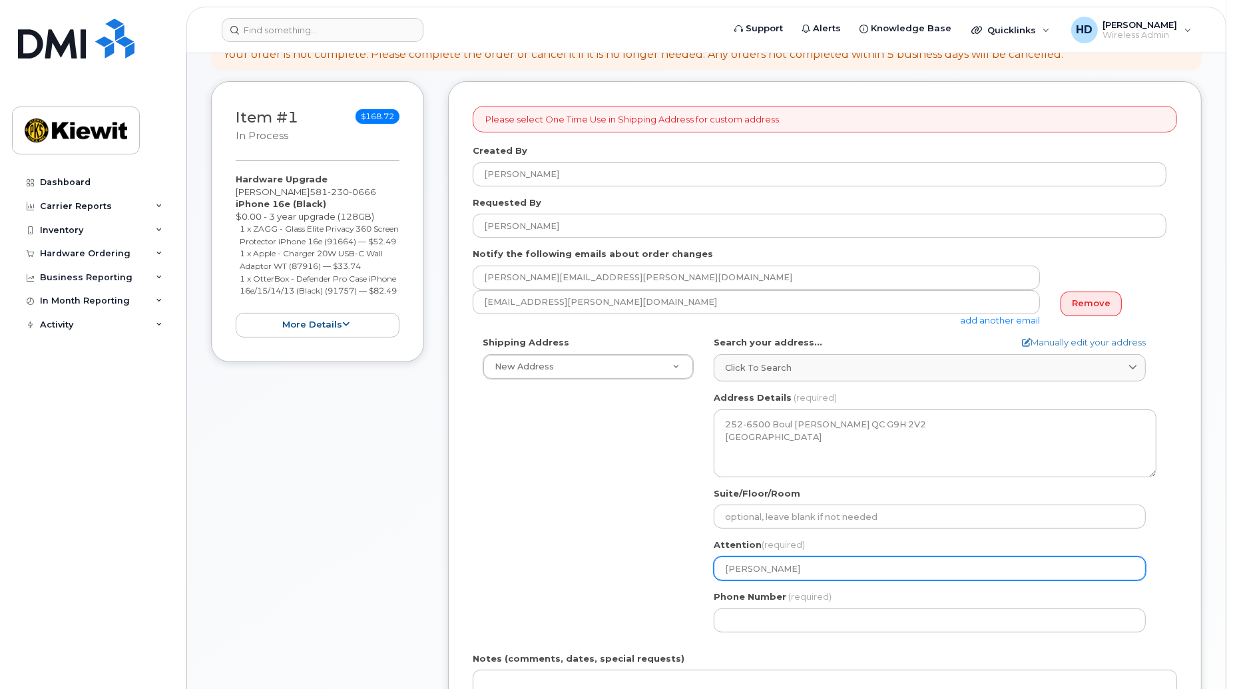
select select
type input "Claude Ma"
select select
type input "Claude Mal"
select select
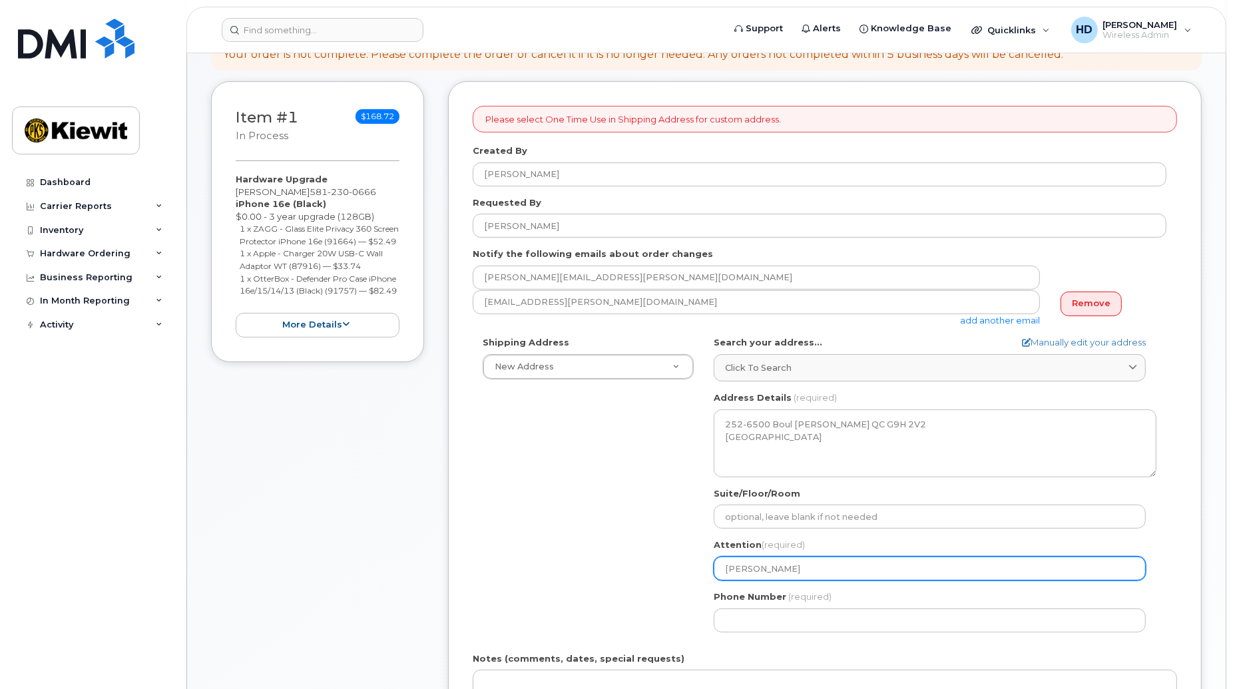
type input "Claude Malt"
select select
type input "Claude Malta"
select select
type input "Claude Maltai"
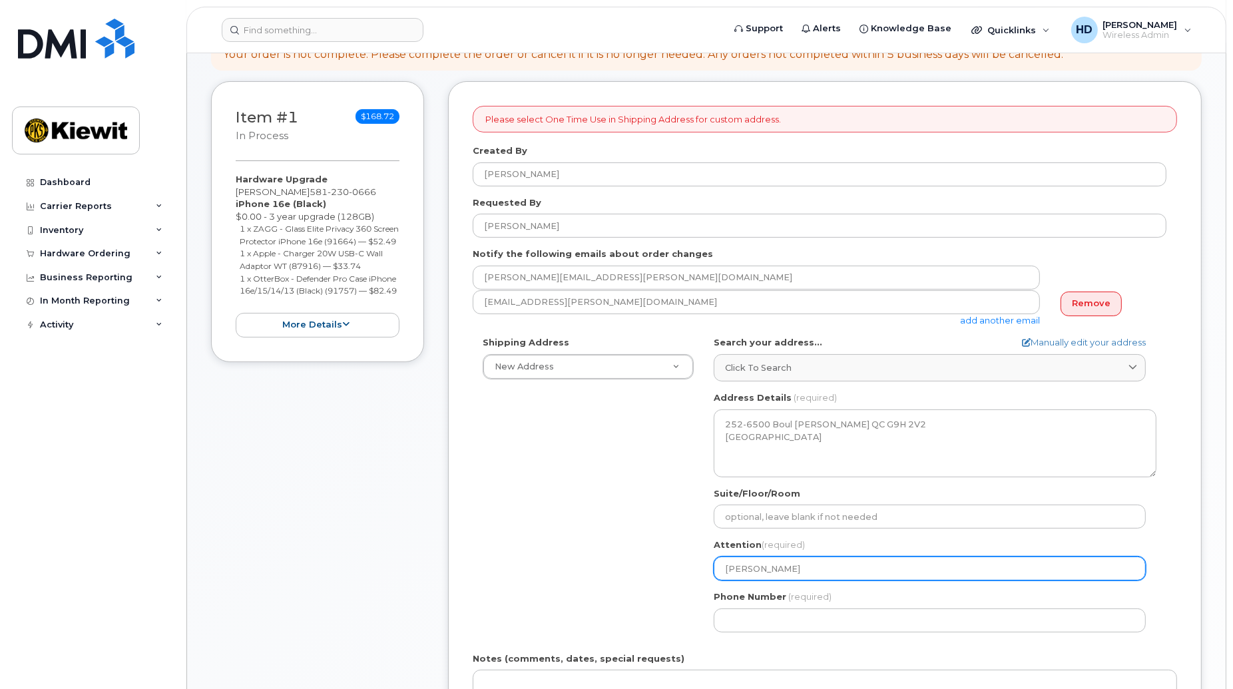
select select
type input "[PERSON_NAME]"
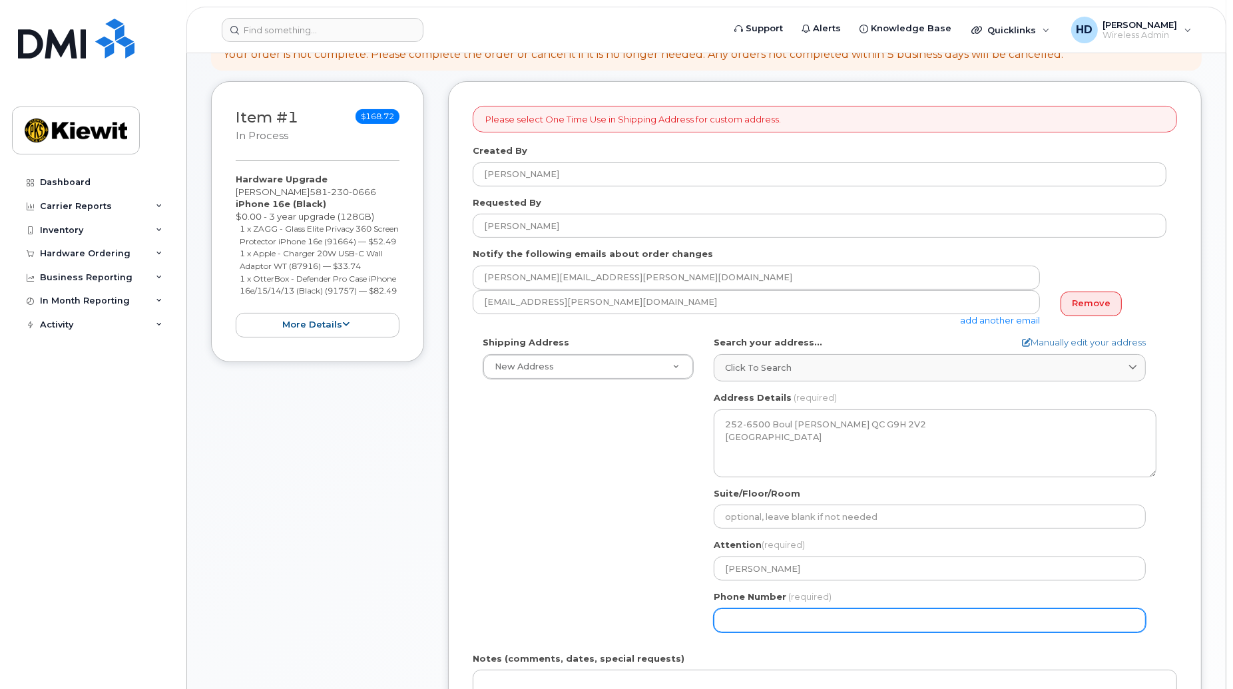
click at [778, 627] on div "QC Bécancour Search your address... Manually edit your address Click to search …" at bounding box center [935, 489] width 463 height 306
click at [778, 623] on input "Phone Number" at bounding box center [930, 621] width 432 height 24
type input "581230066"
select select
type input "5812300666"
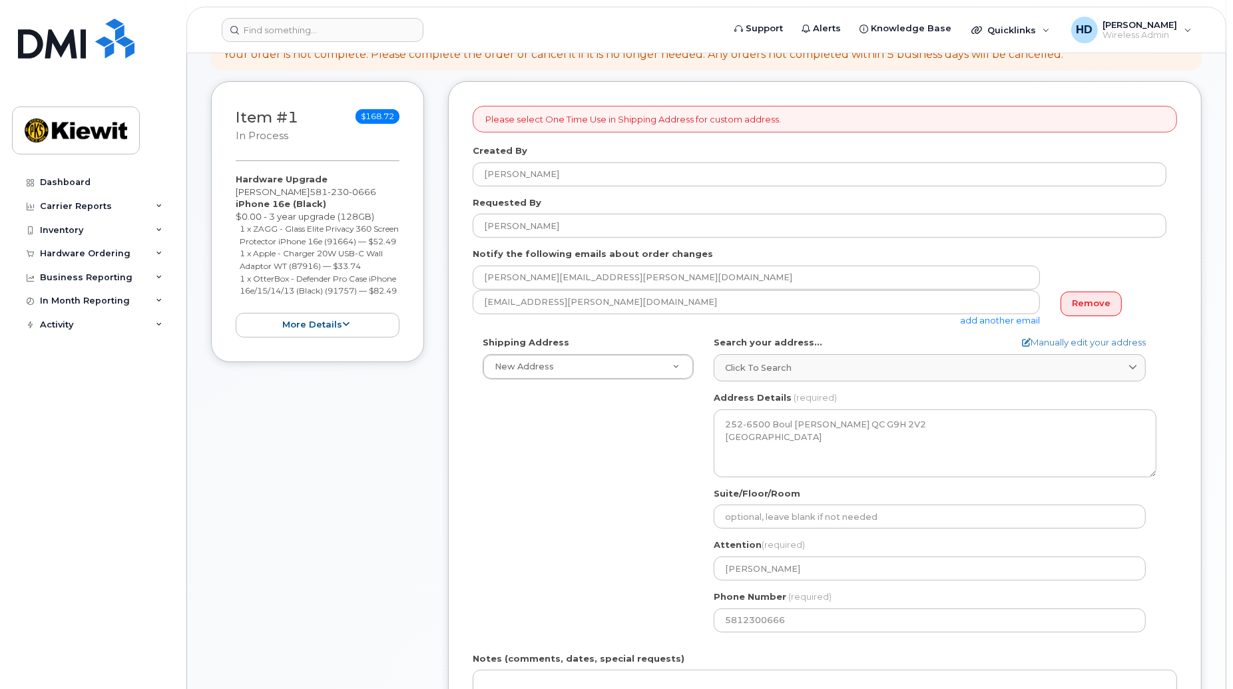
click at [577, 557] on div "Shipping Address New Address New Address 1287 Rue De Jouvence 1946 Boul Mellon …" at bounding box center [820, 489] width 694 height 306
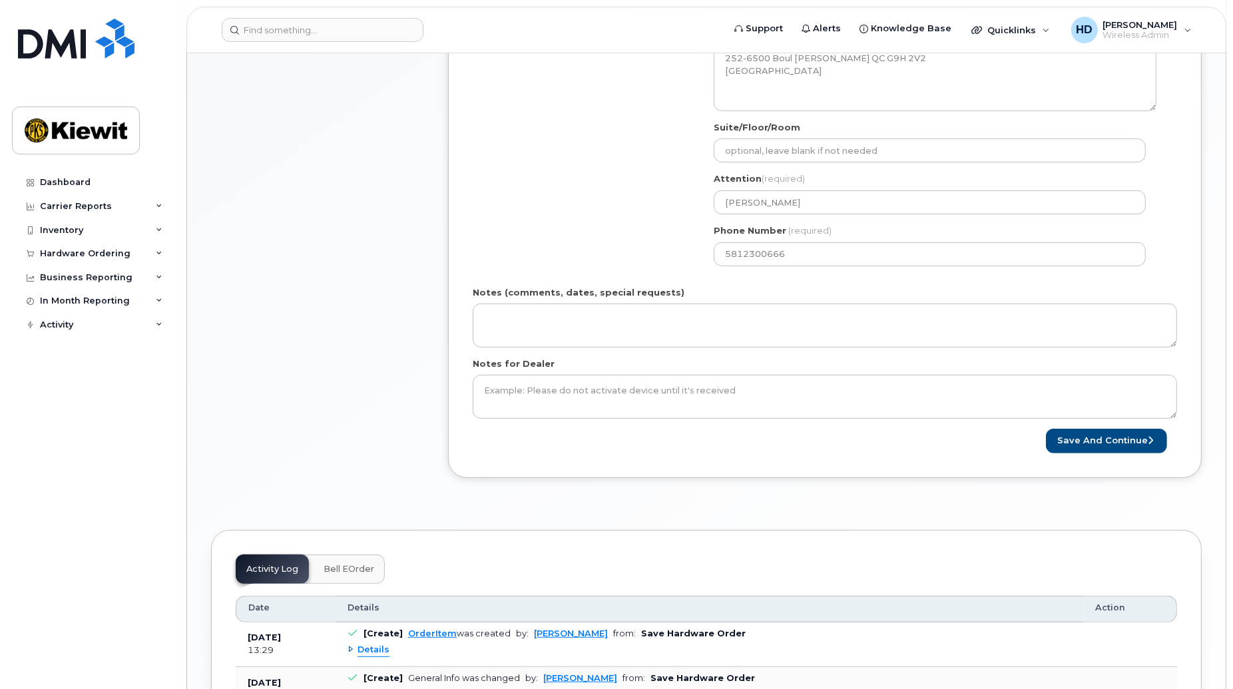
scroll to position [550, 0]
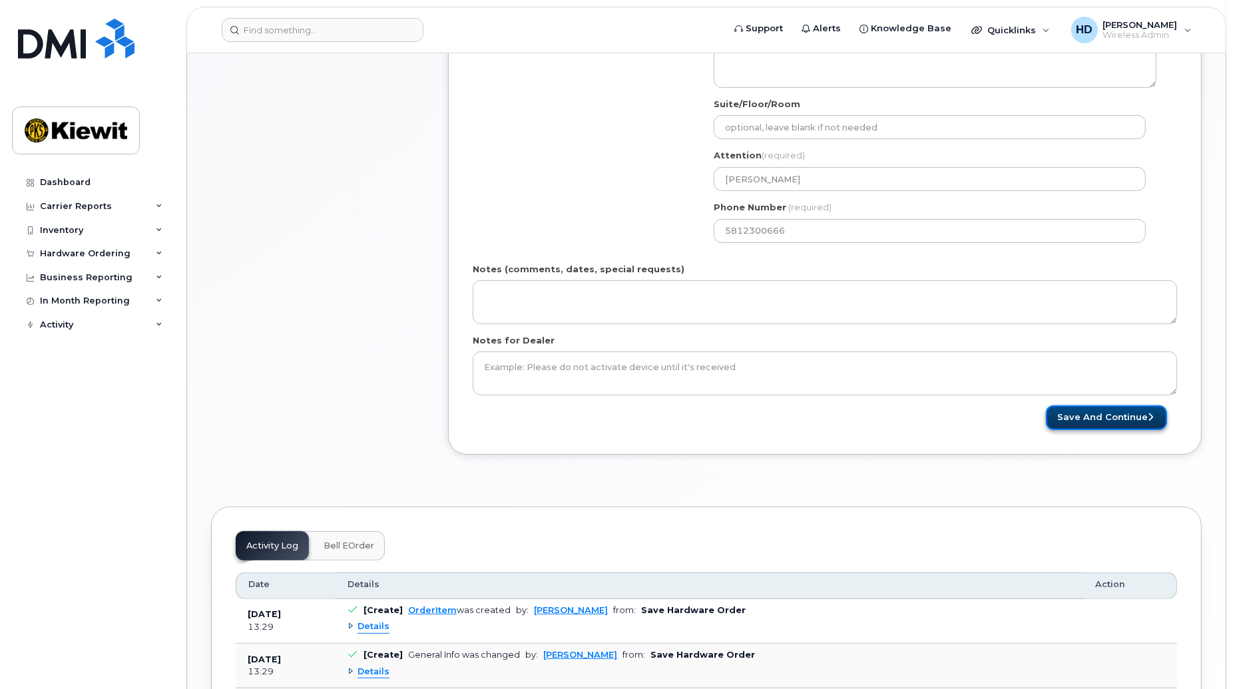
click at [1122, 411] on button "Save and Continue" at bounding box center [1106, 418] width 121 height 25
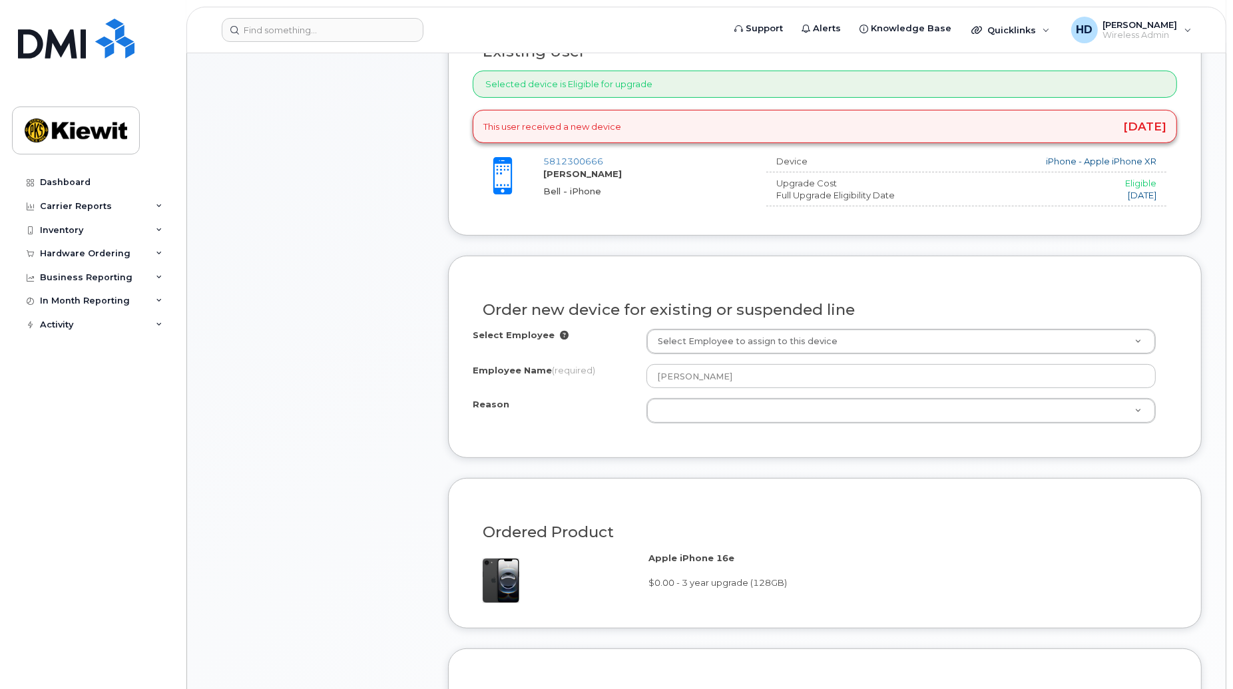
scroll to position [509, 0]
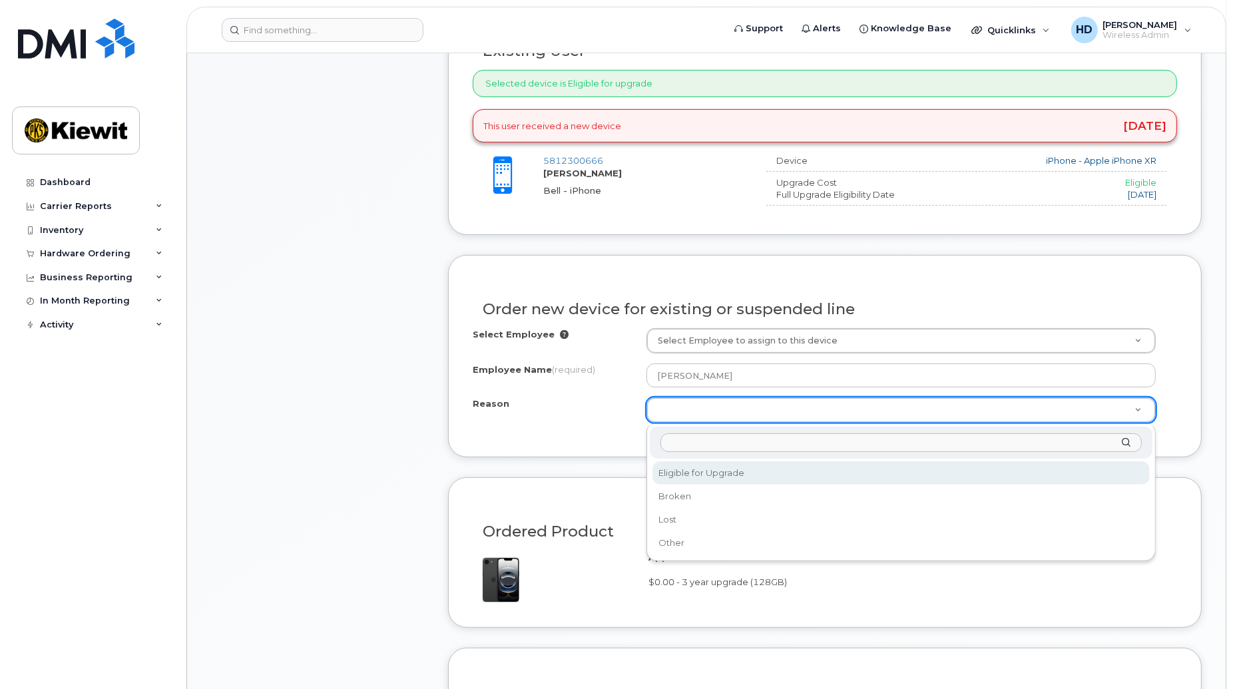
select select "eligible_for_upgrade"
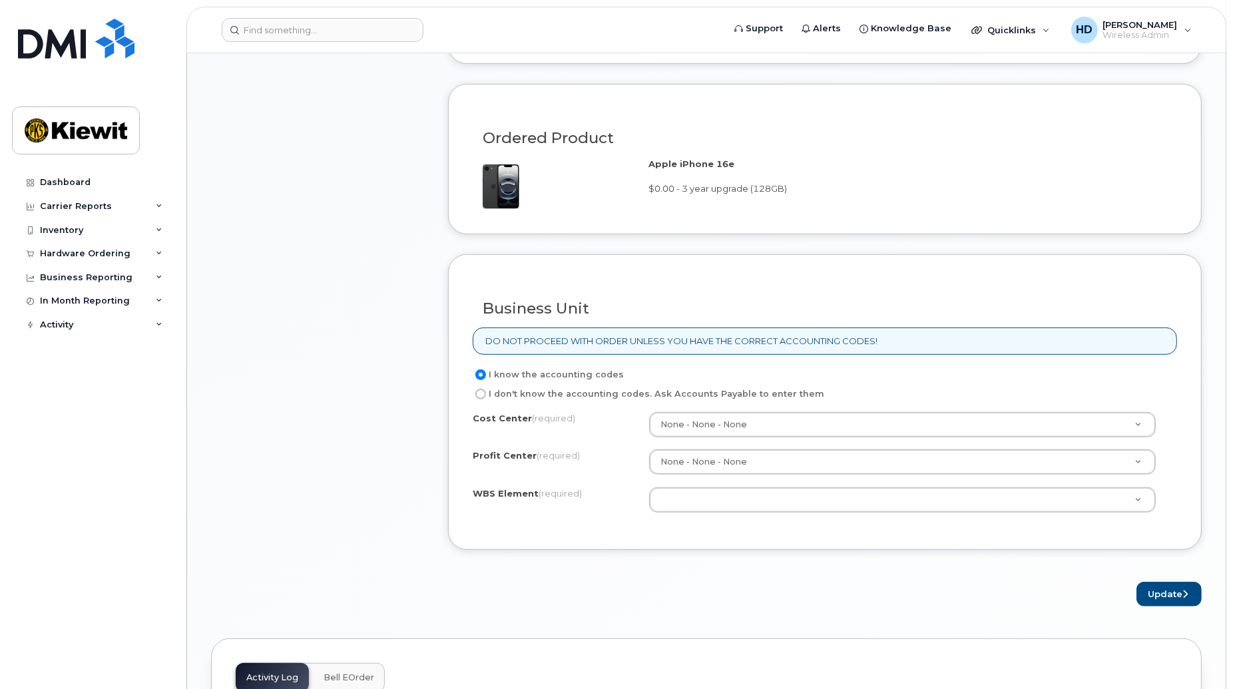
scroll to position [912, 0]
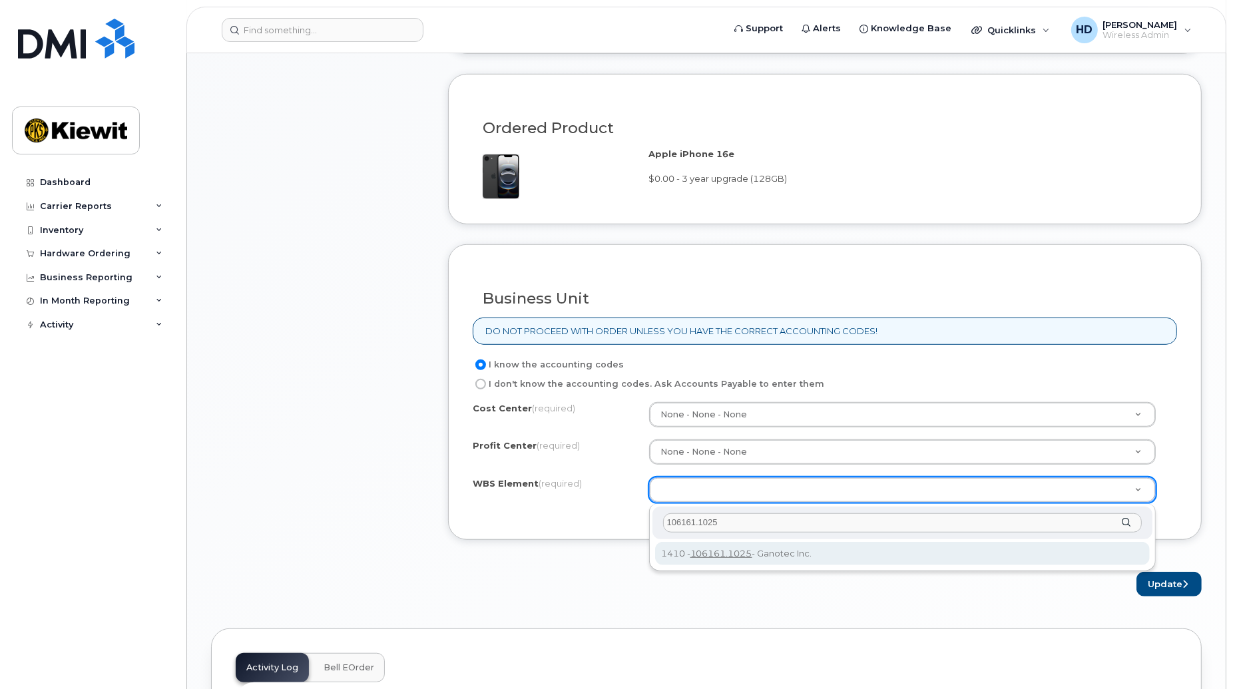
type input "106161.1025"
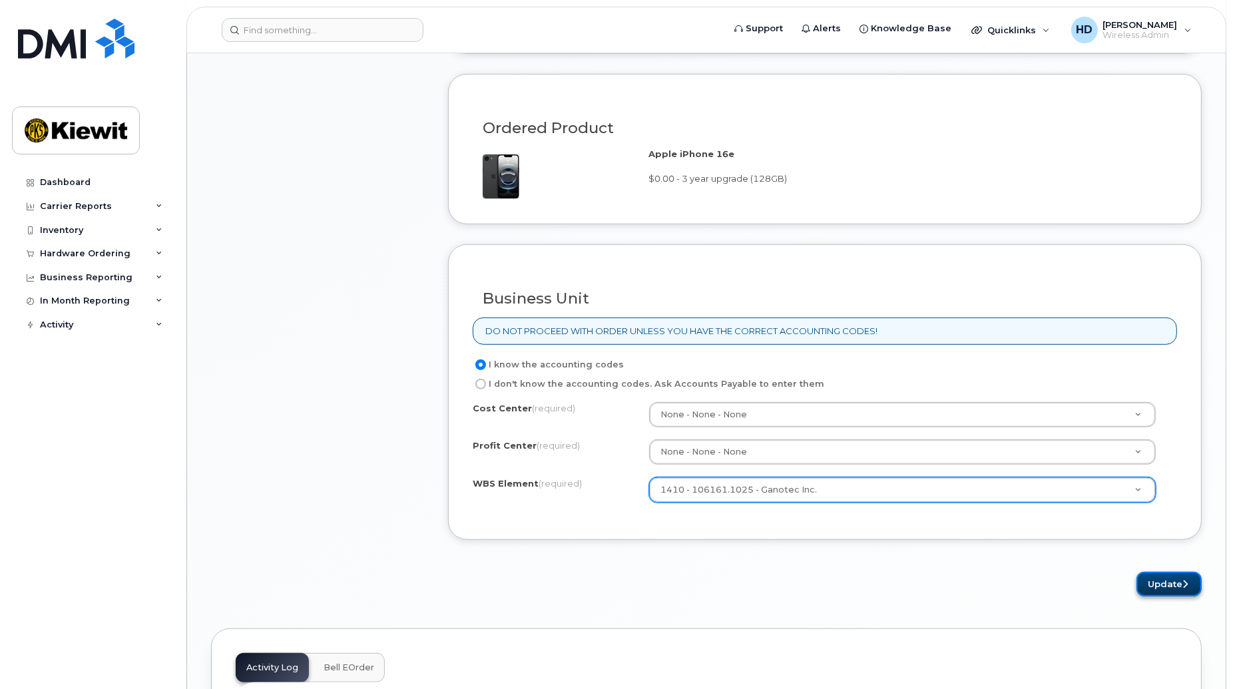
click at [1181, 583] on button "Update" at bounding box center [1169, 584] width 65 height 25
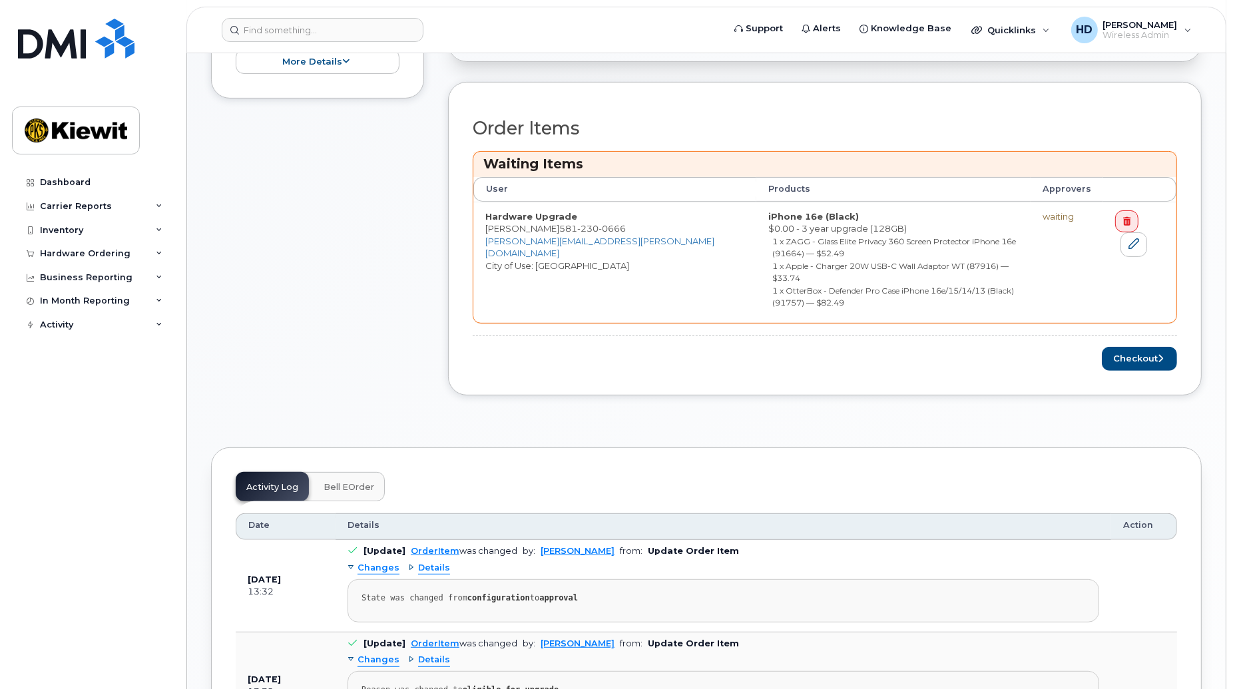
scroll to position [462, 0]
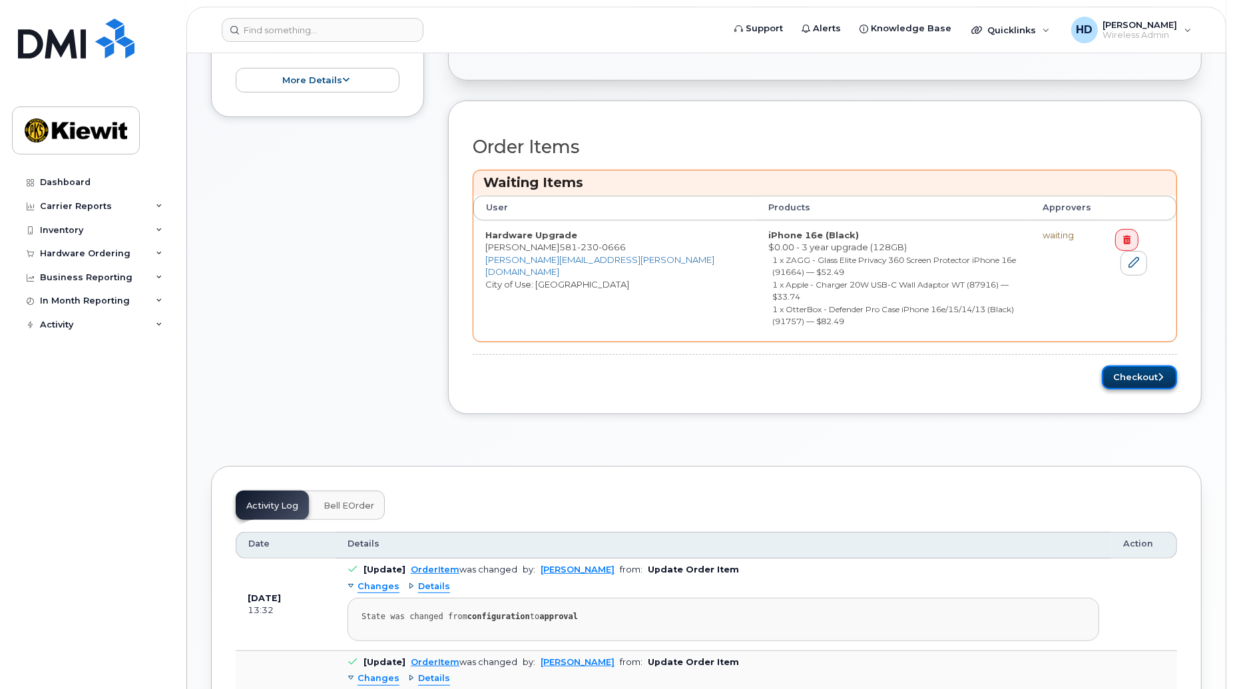
click at [1129, 366] on button "Checkout" at bounding box center [1139, 378] width 75 height 25
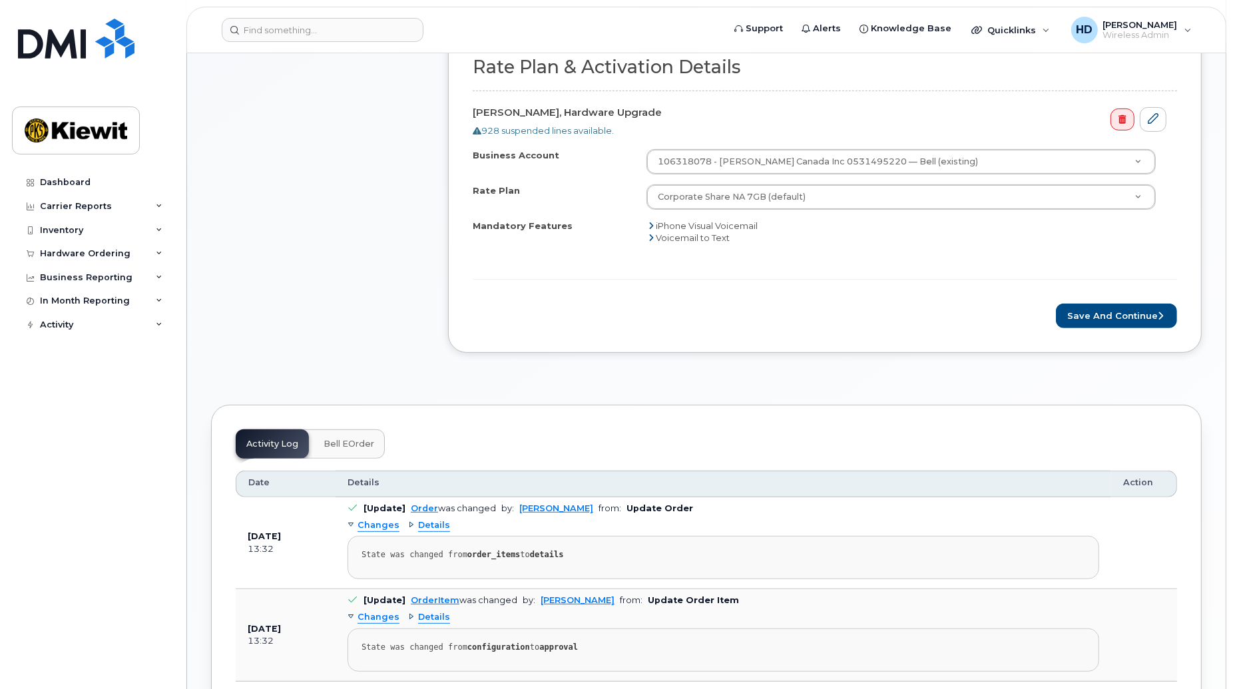
scroll to position [590, 0]
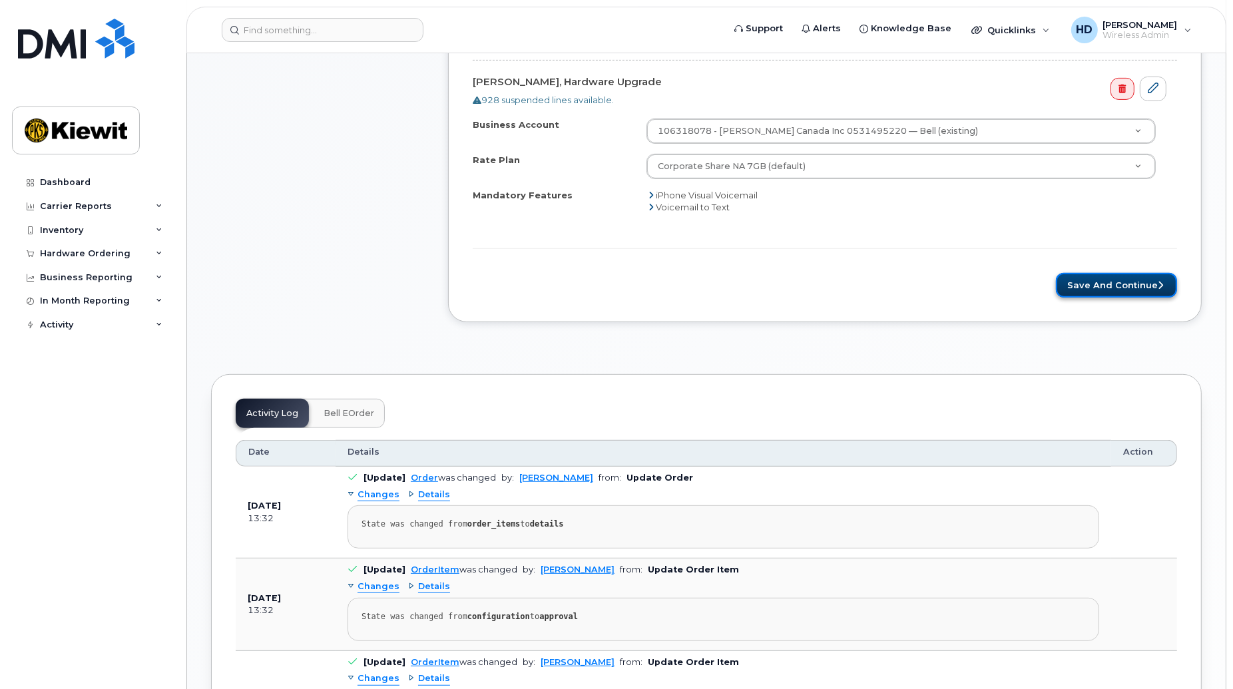
click at [1127, 285] on button "Save and Continue" at bounding box center [1116, 285] width 121 height 25
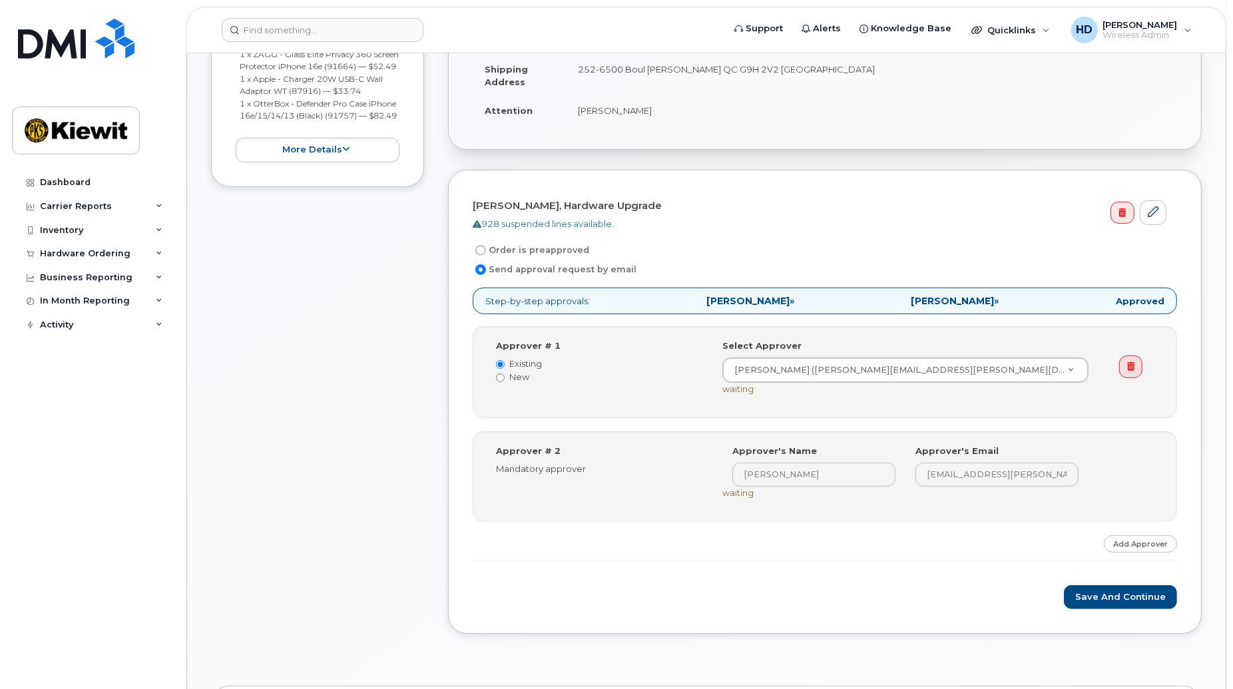
scroll to position [368, 0]
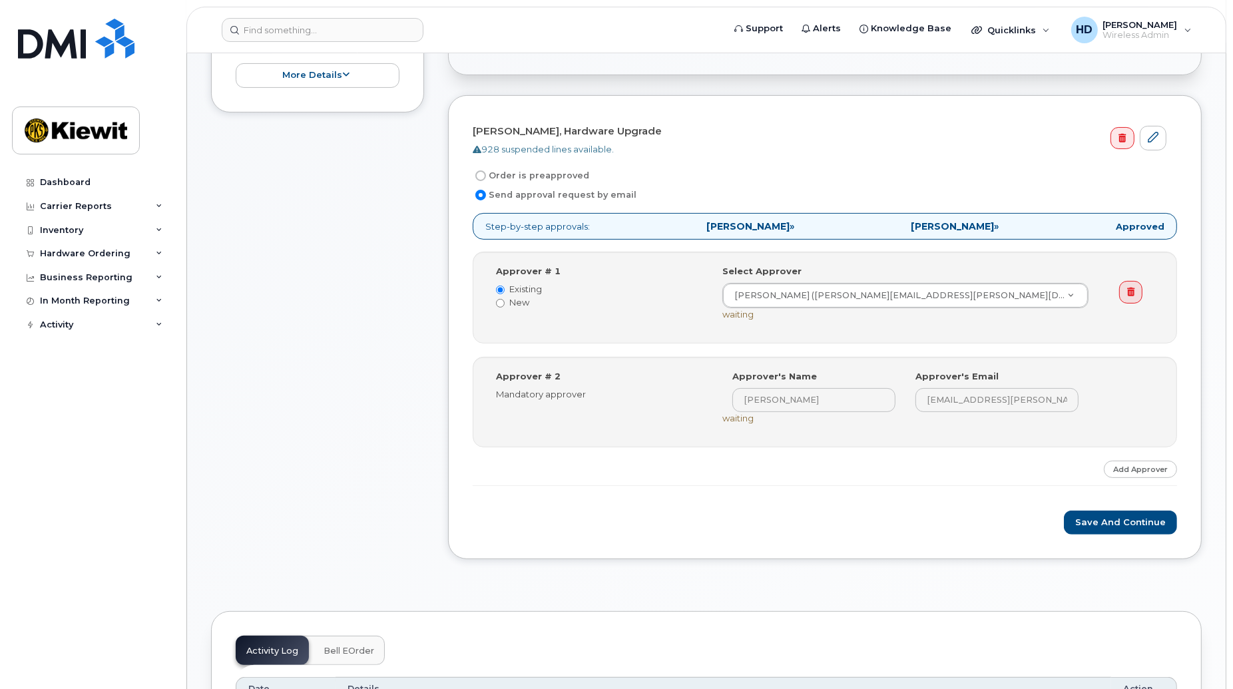
click at [477, 176] on input "Order is preapproved" at bounding box center [481, 176] width 11 height 11
radio input "true"
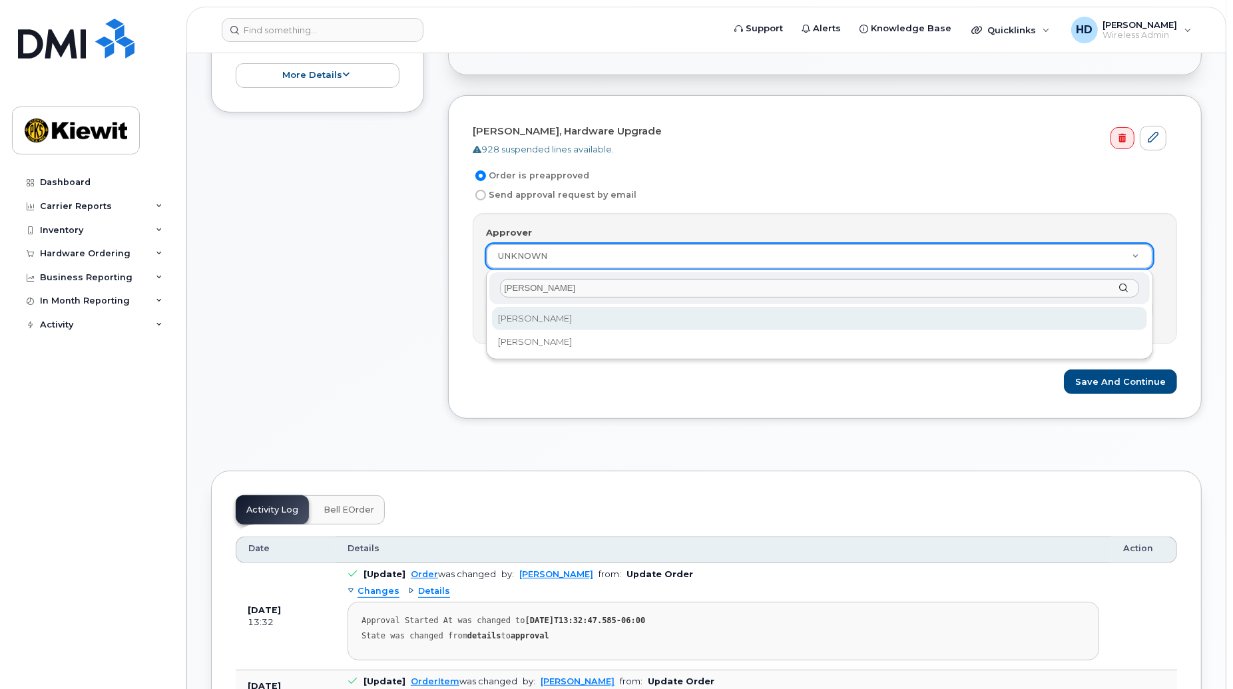
type input "[PERSON_NAME]"
select select "6596"
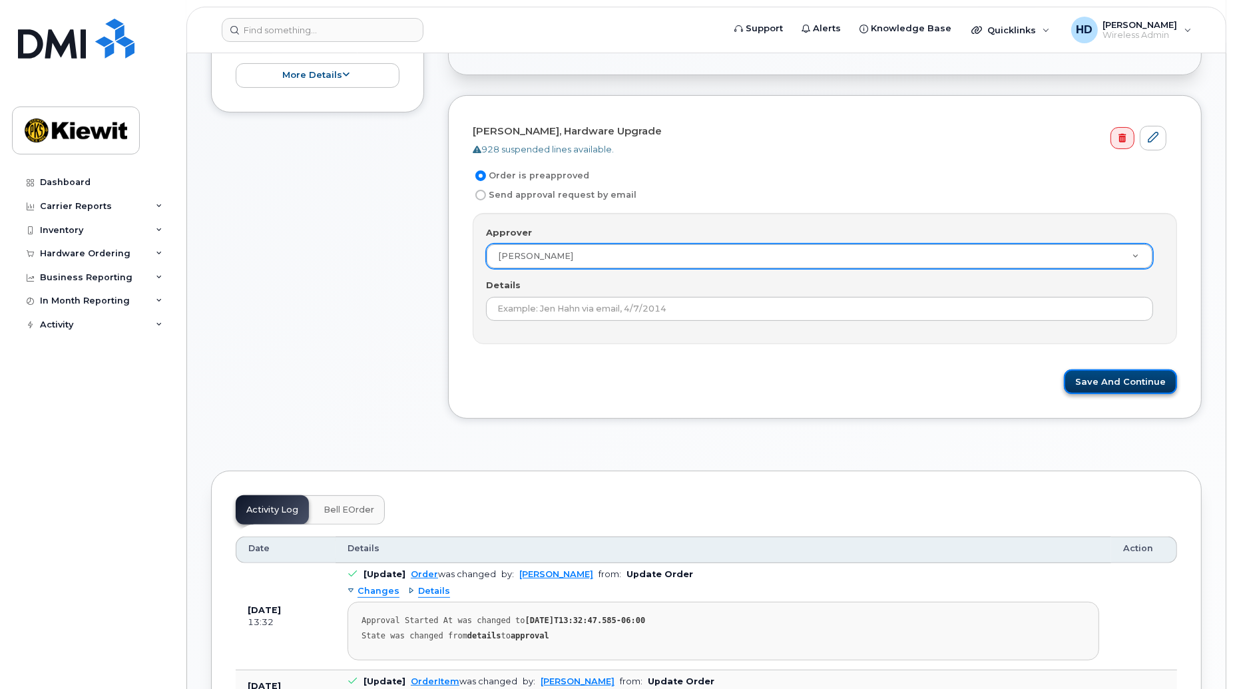
click at [1122, 388] on button "Save and Continue" at bounding box center [1120, 382] width 113 height 25
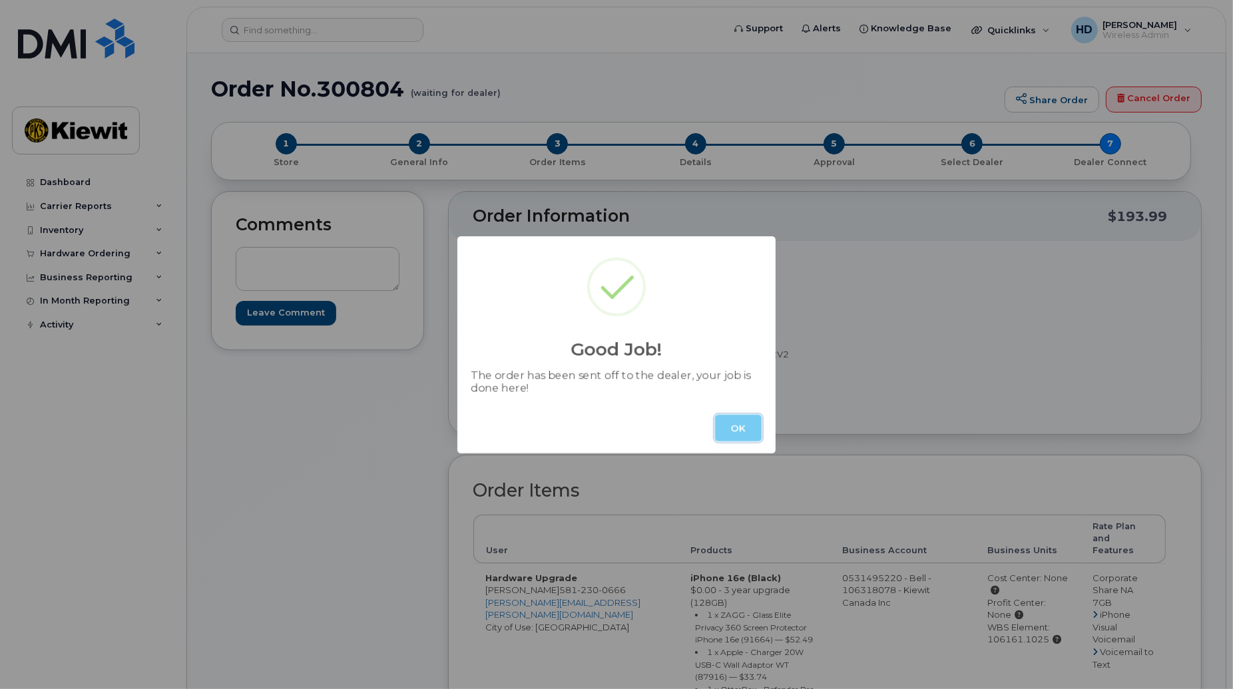
click at [741, 424] on button "OK" at bounding box center [738, 428] width 47 height 27
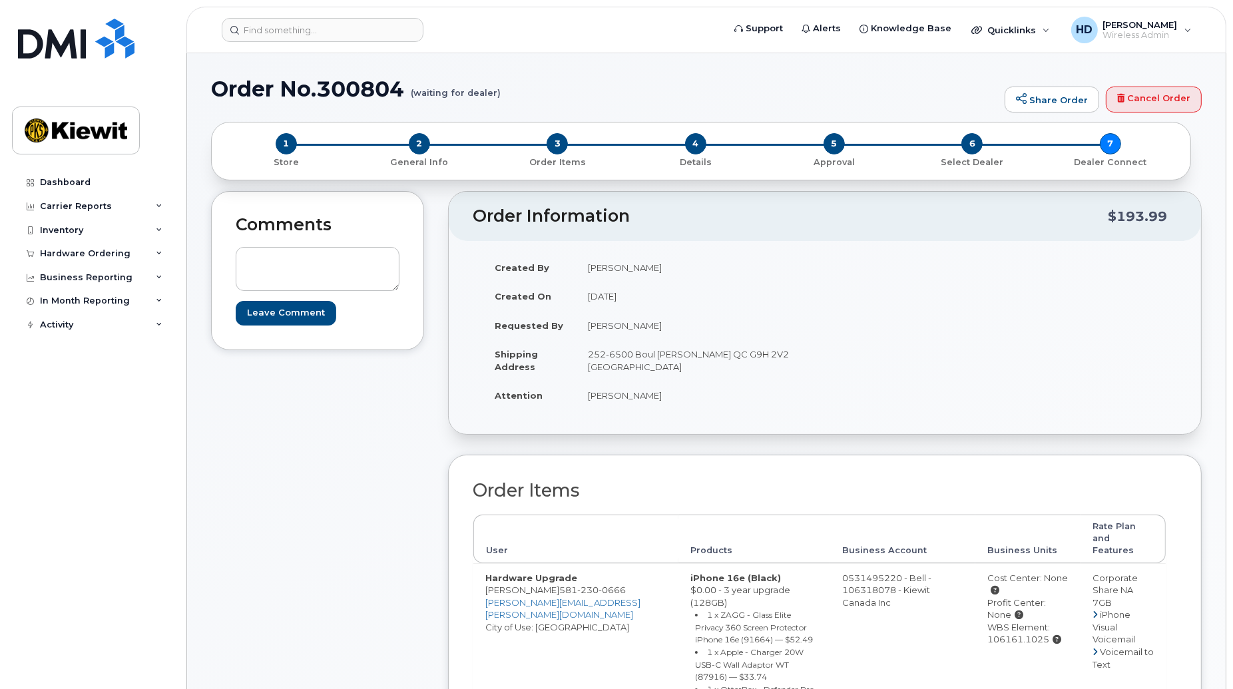
click at [230, 622] on div "Comments Leave Comment" at bounding box center [317, 541] width 213 height 701
